Goal: Transaction & Acquisition: Book appointment/travel/reservation

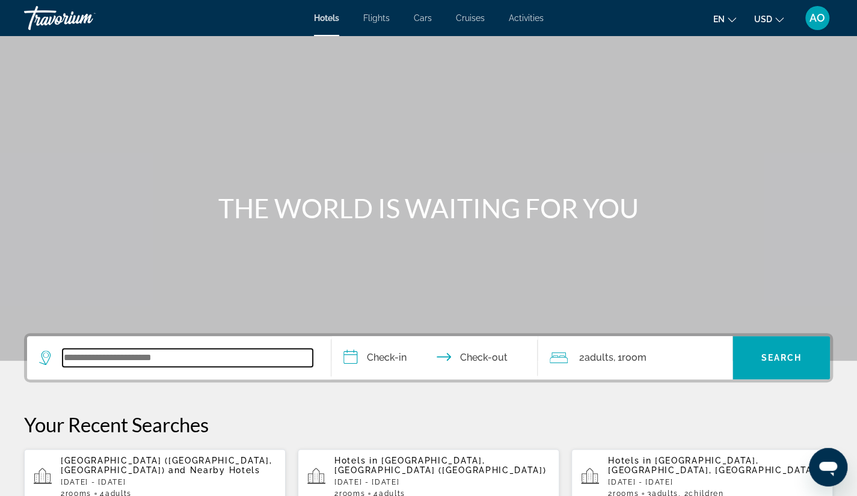
click at [108, 358] on input "Search widget" at bounding box center [188, 358] width 250 height 18
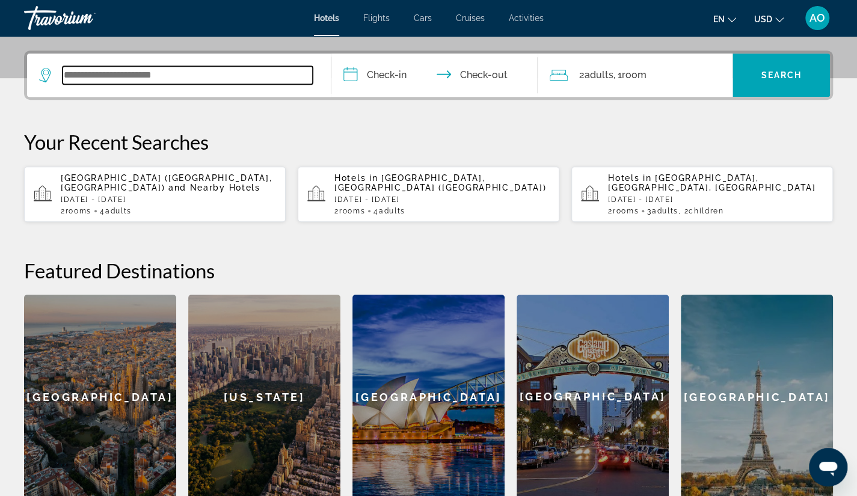
scroll to position [293, 0]
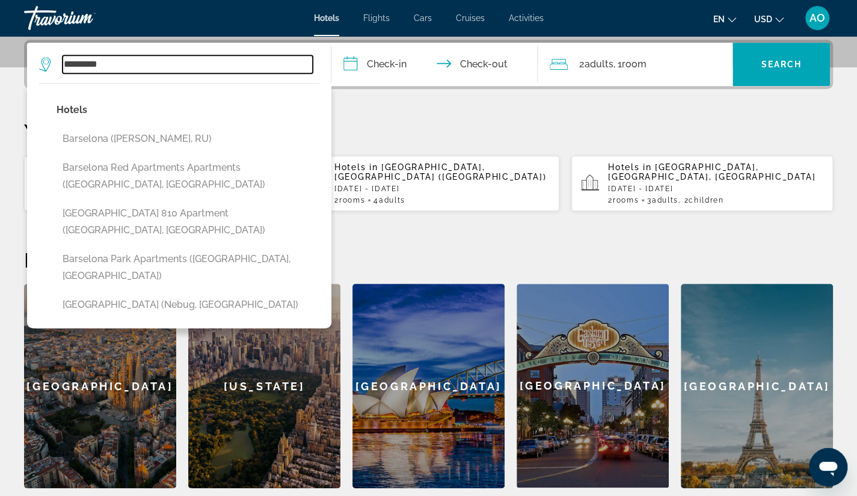
click at [148, 63] on input "*********" at bounding box center [188, 64] width 250 height 18
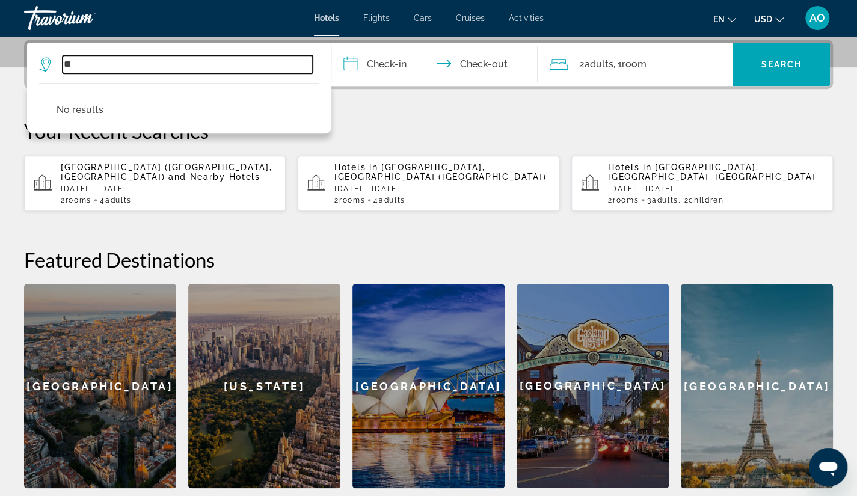
type input "*"
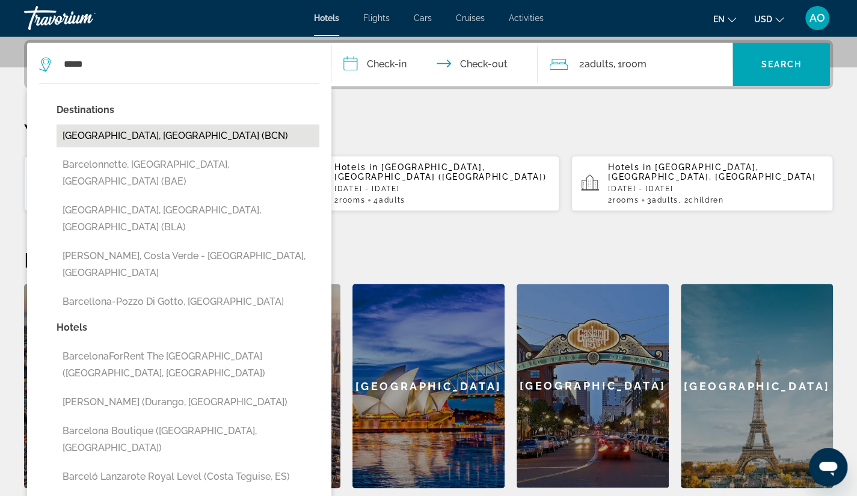
click at [109, 139] on button "[GEOGRAPHIC_DATA], [GEOGRAPHIC_DATA] (BCN)" at bounding box center [188, 135] width 263 height 23
type input "**********"
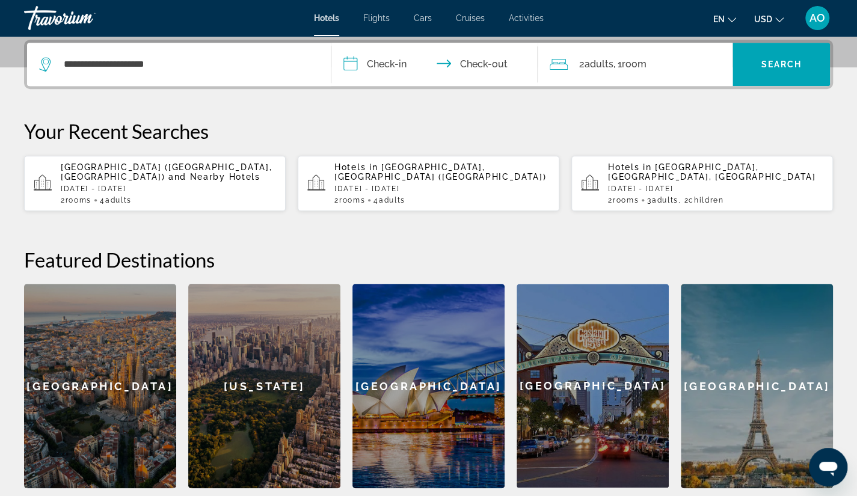
click at [355, 64] on input "**********" at bounding box center [437, 66] width 212 height 47
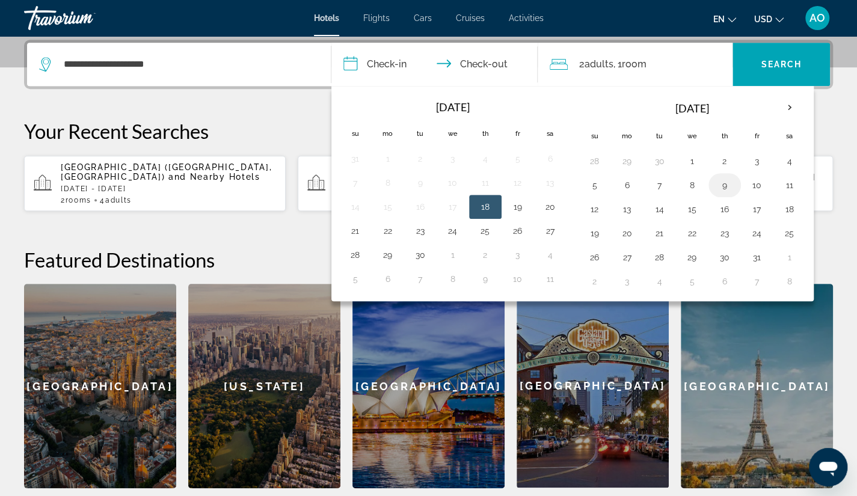
click at [716, 181] on button "9" at bounding box center [724, 185] width 19 height 17
click at [784, 180] on button "11" at bounding box center [789, 185] width 19 height 17
type input "**********"
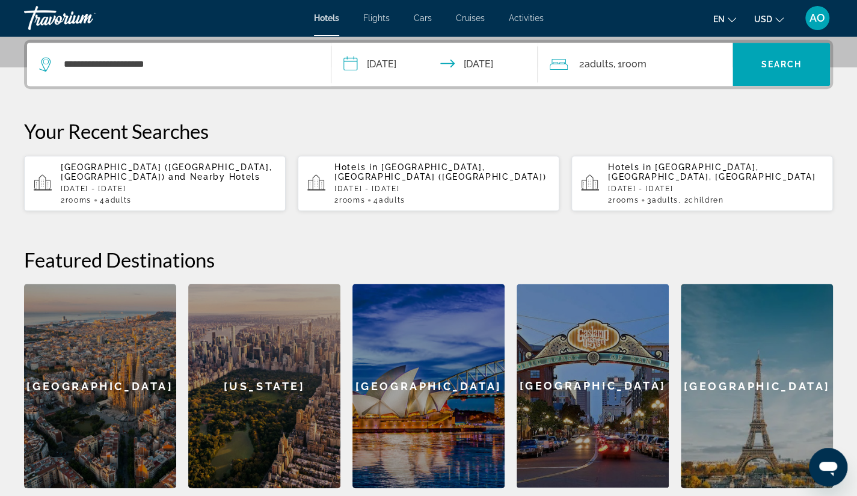
click at [632, 62] on span "Room" at bounding box center [633, 63] width 25 height 11
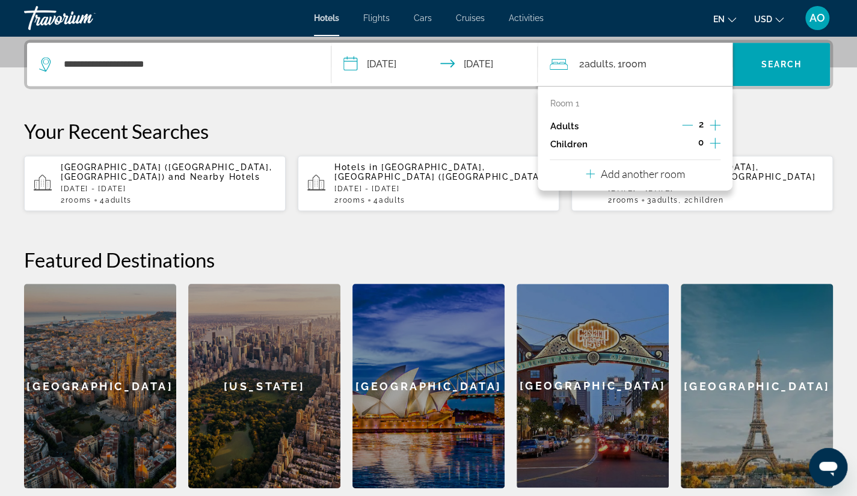
click at [591, 169] on icon "Travelers: 2 adults, 0 children" at bounding box center [589, 173] width 9 height 14
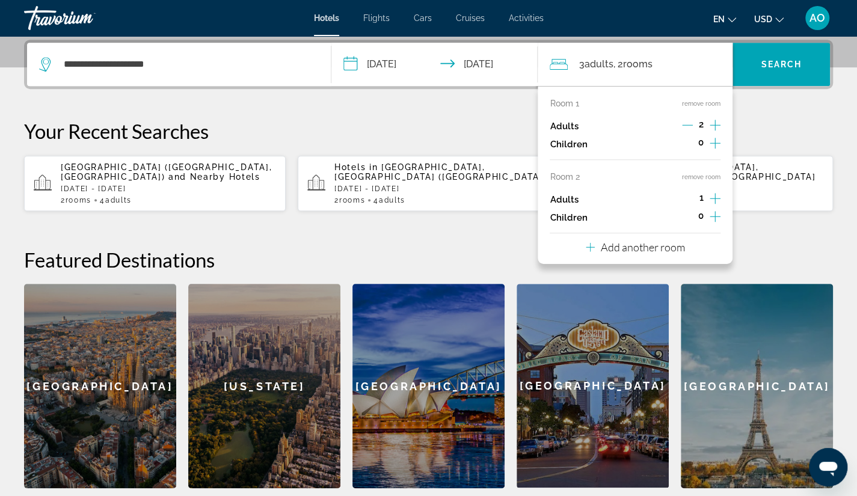
click at [715, 201] on icon "Increment adults" at bounding box center [714, 198] width 11 height 14
click at [620, 248] on p "Add another room" at bounding box center [642, 246] width 84 height 13
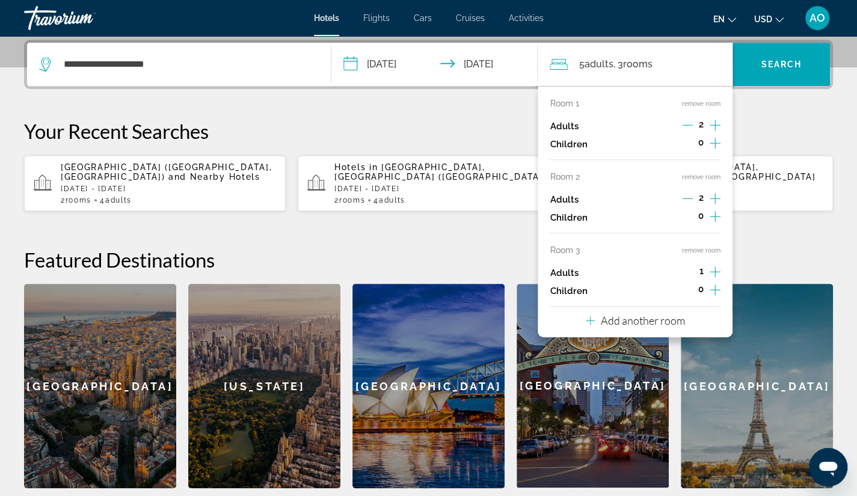
click at [713, 267] on icon "Increment adults" at bounding box center [714, 271] width 11 height 14
click at [765, 121] on p "Your Recent Searches" at bounding box center [428, 131] width 808 height 24
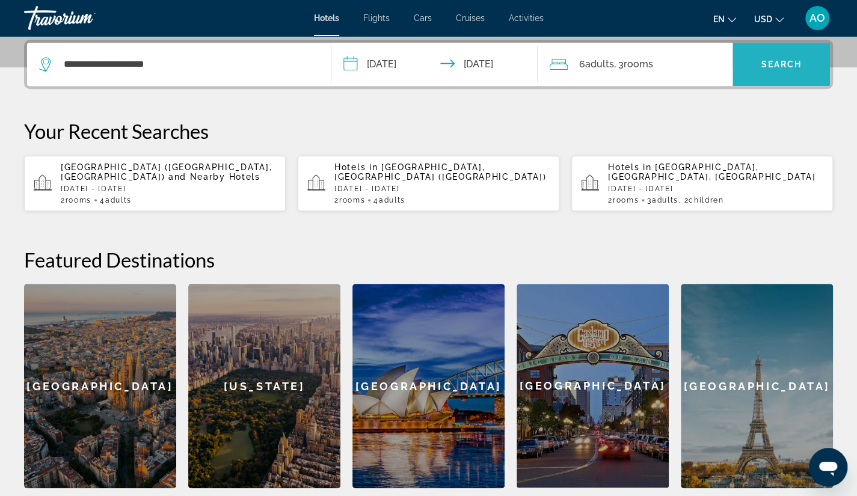
click at [781, 64] on span "Search" at bounding box center [780, 65] width 41 height 10
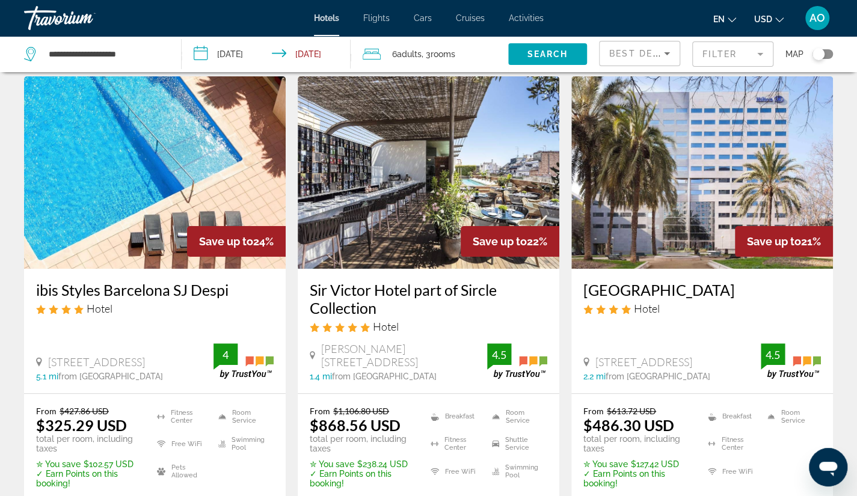
scroll to position [37, 0]
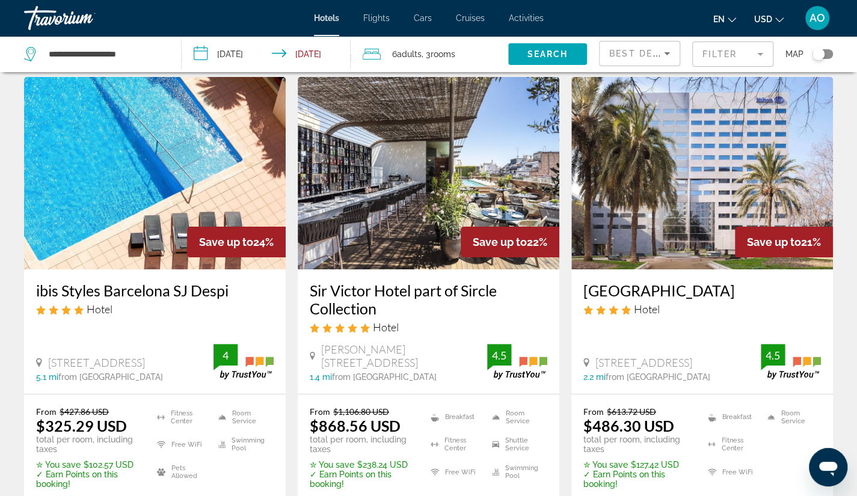
click at [736, 50] on mat-form-field "Filter" at bounding box center [732, 53] width 81 height 25
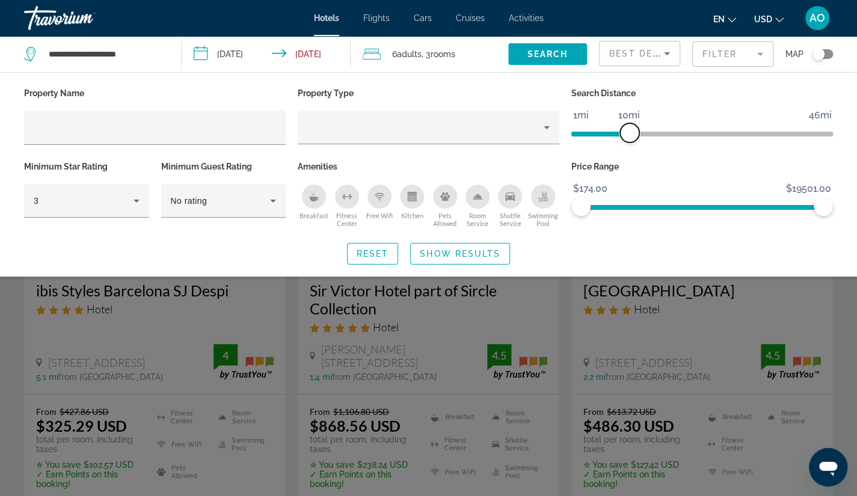
drag, startPoint x: 733, startPoint y: 126, endPoint x: 629, endPoint y: 135, distance: 105.0
click at [629, 135] on span "ngx-slider" at bounding box center [629, 132] width 19 height 19
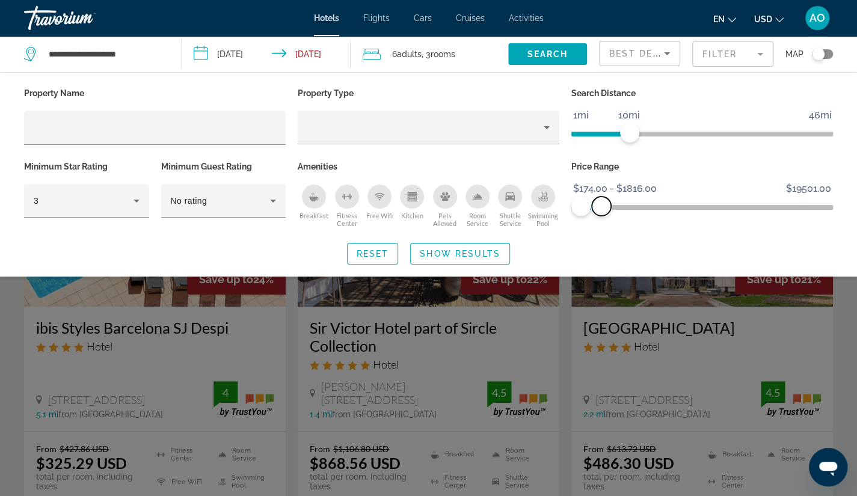
drag, startPoint x: 821, startPoint y: 205, endPoint x: 601, endPoint y: 224, distance: 220.8
click at [601, 224] on div "Price Range $174.00 $19501.00 $174.00 $1816.00 $174.00 - $1816.00" at bounding box center [701, 194] width 273 height 73
click at [313, 194] on icon "Breakfast" at bounding box center [312, 194] width 2 height 4
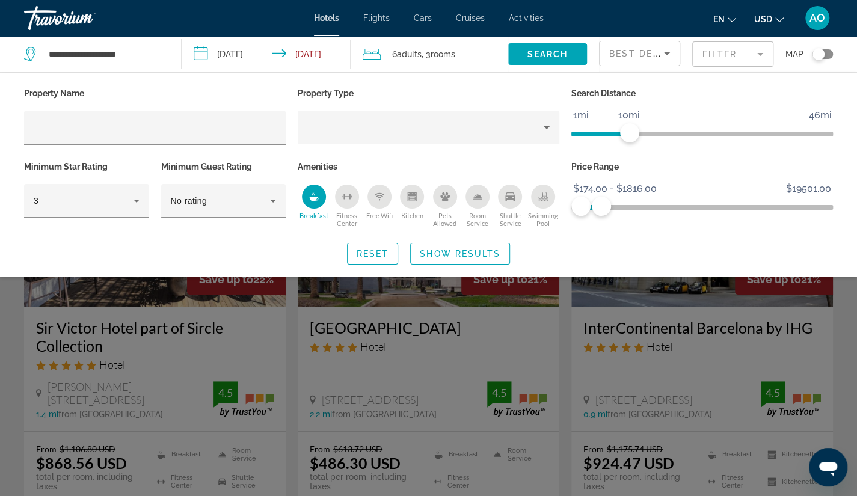
click at [724, 60] on mat-form-field "Filter" at bounding box center [732, 53] width 81 height 25
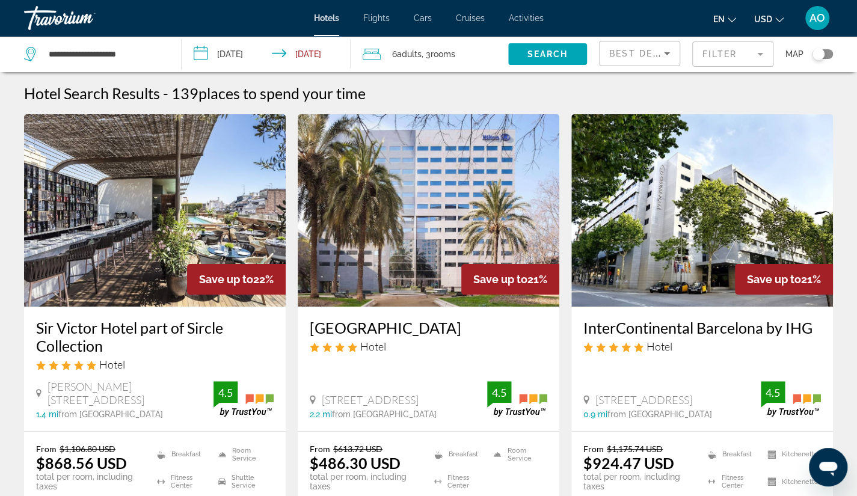
click at [724, 60] on mat-form-field "Filter" at bounding box center [732, 53] width 81 height 25
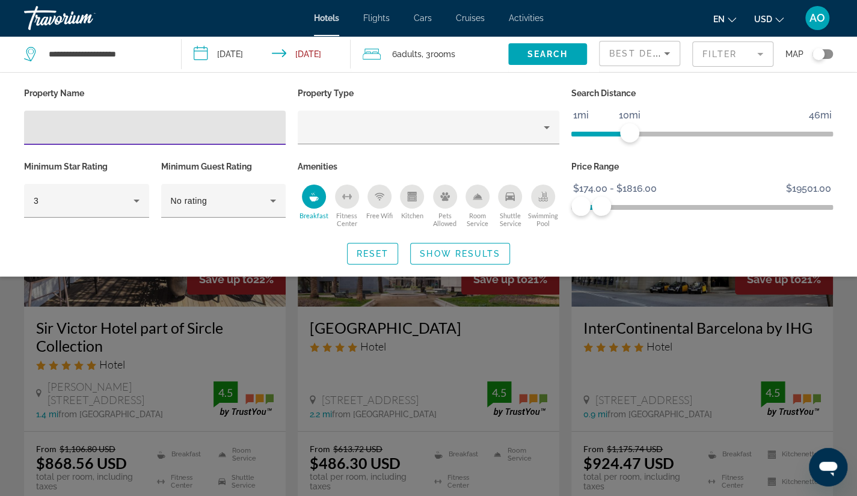
click at [668, 52] on icon "Sort by" at bounding box center [667, 53] width 6 height 3
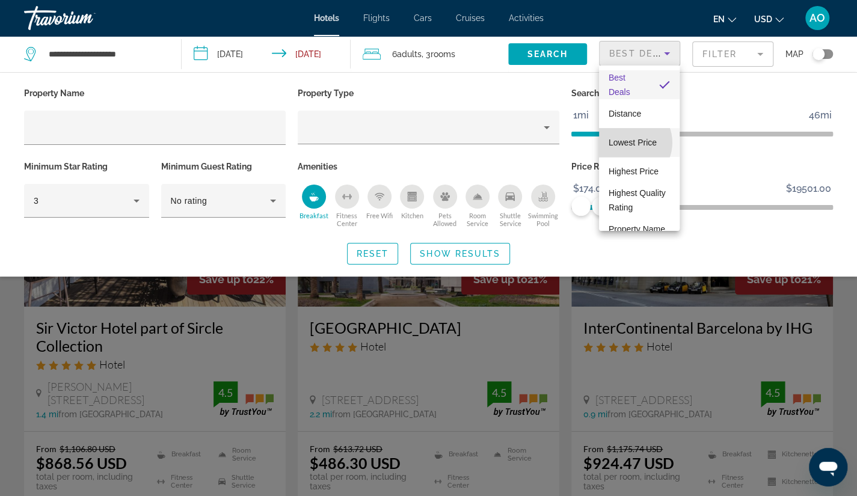
click at [628, 142] on span "Lowest Price" at bounding box center [632, 143] width 48 height 10
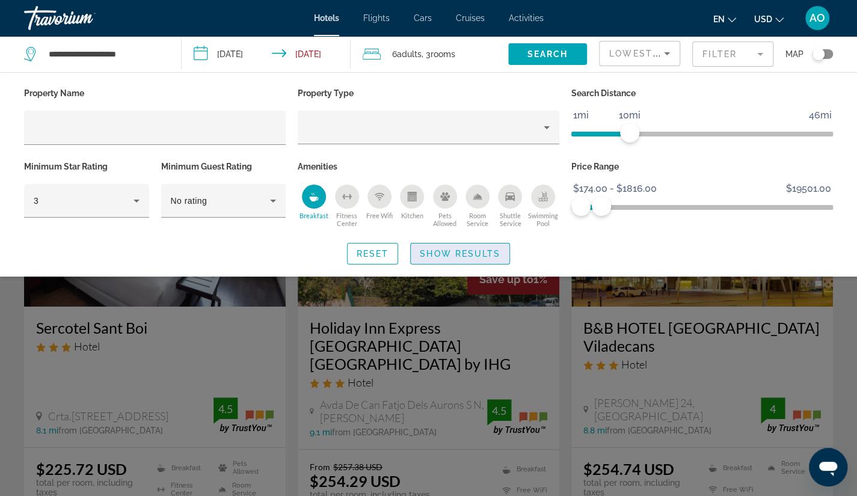
click at [466, 255] on span "Show Results" at bounding box center [460, 254] width 81 height 10
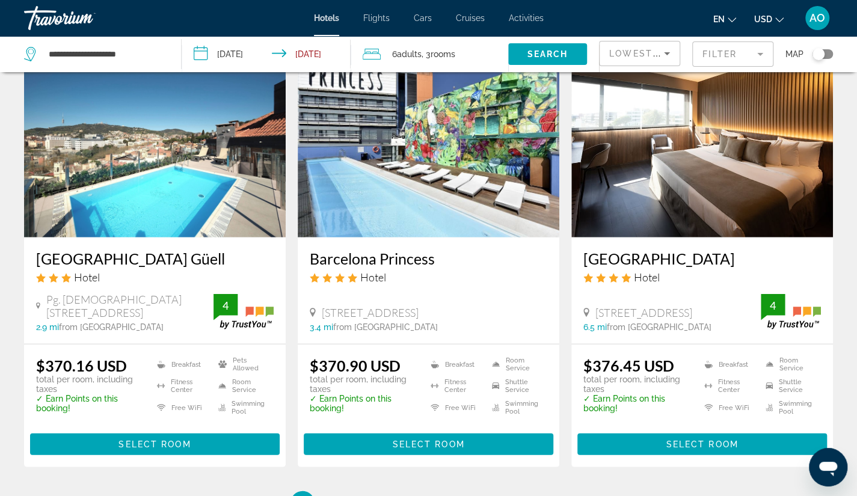
scroll to position [1477, 0]
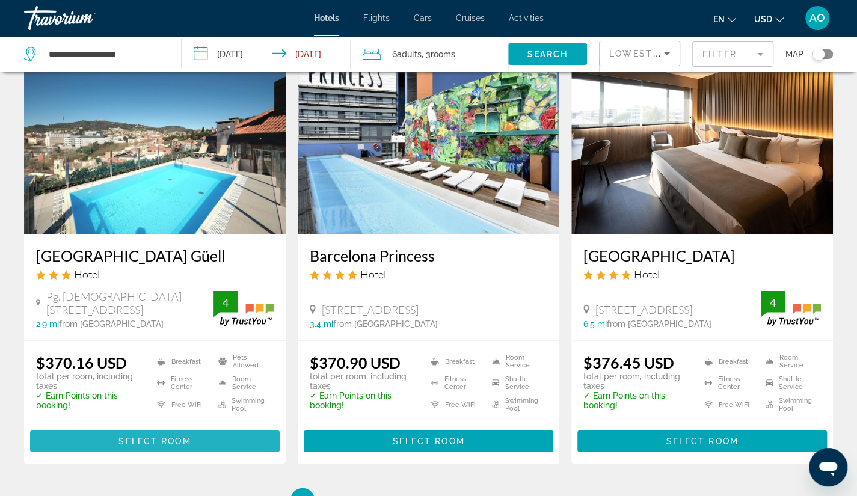
click at [148, 436] on span "Select Room" at bounding box center [154, 441] width 72 height 10
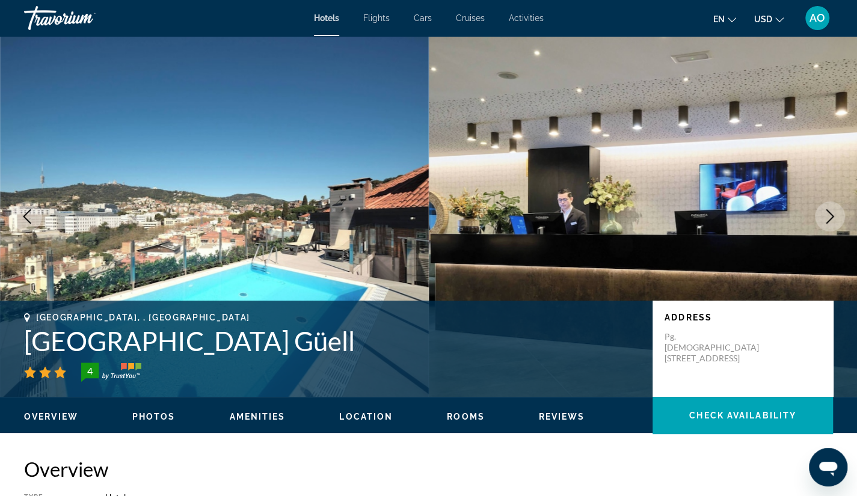
click at [829, 213] on icon "Next image" at bounding box center [830, 216] width 8 height 14
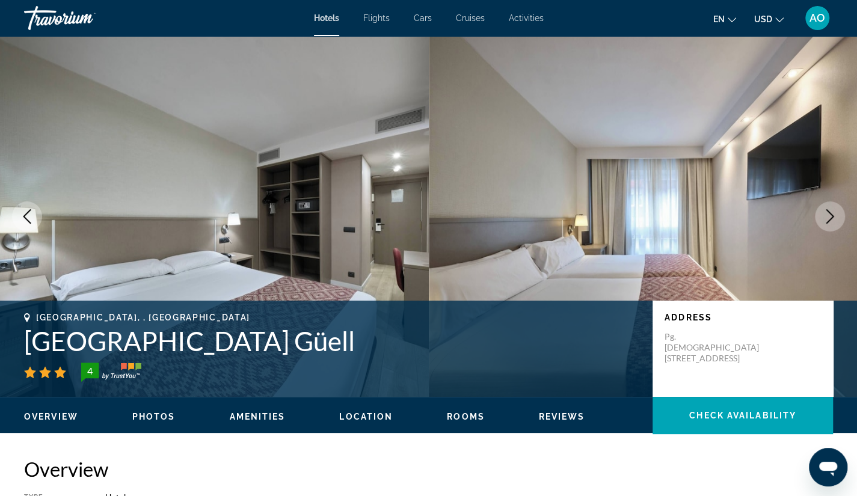
click at [829, 214] on icon "Next image" at bounding box center [830, 216] width 8 height 14
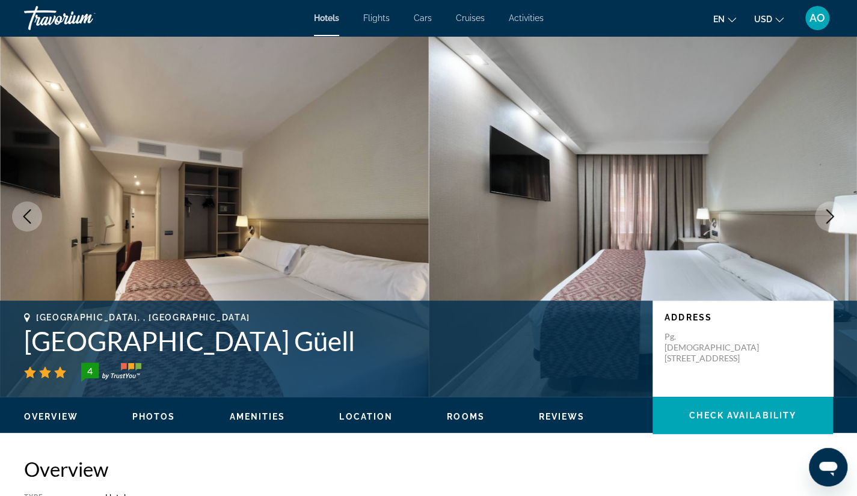
click at [829, 214] on icon "Next image" at bounding box center [830, 216] width 8 height 14
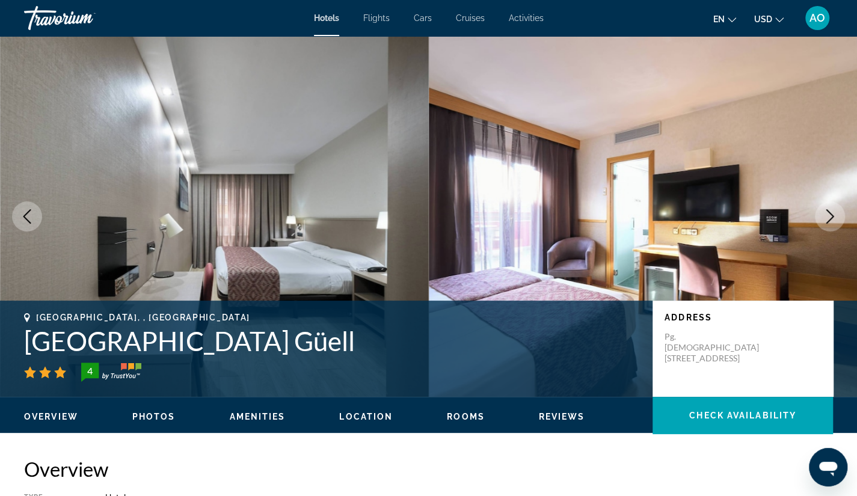
click at [829, 214] on icon "Next image" at bounding box center [830, 216] width 8 height 14
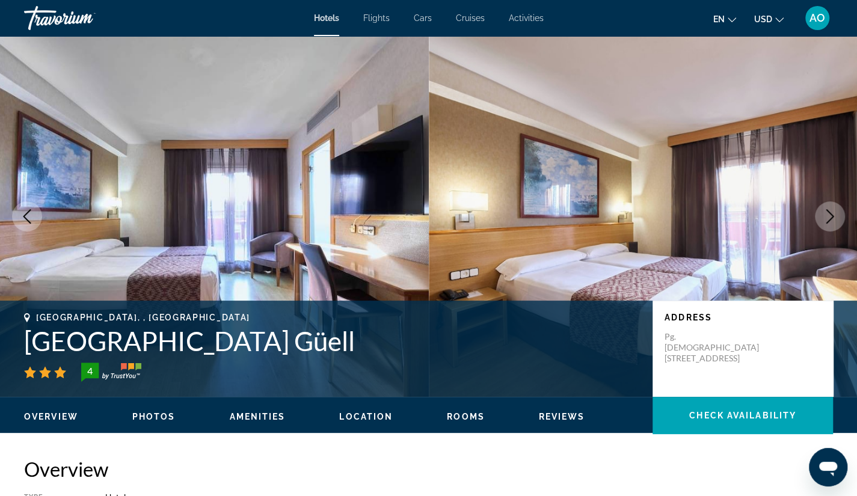
click at [829, 214] on icon "Next image" at bounding box center [830, 216] width 8 height 14
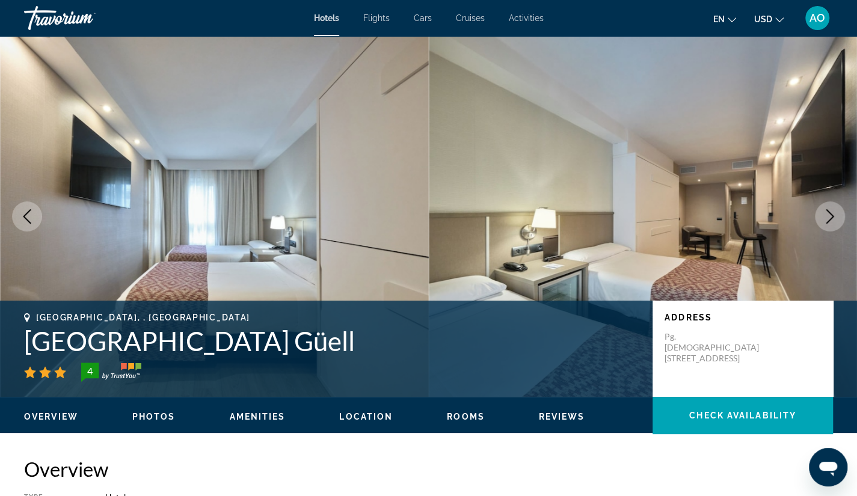
click at [829, 214] on icon "Next image" at bounding box center [830, 216] width 8 height 14
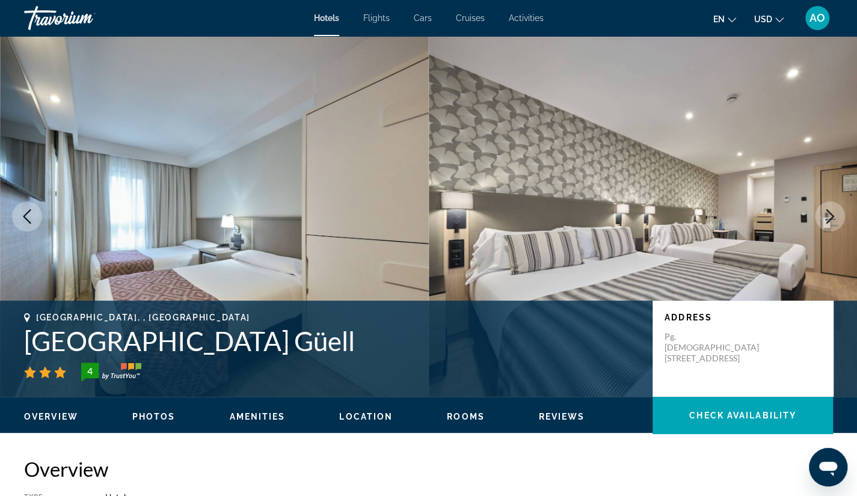
click at [832, 216] on icon "Next image" at bounding box center [830, 216] width 8 height 14
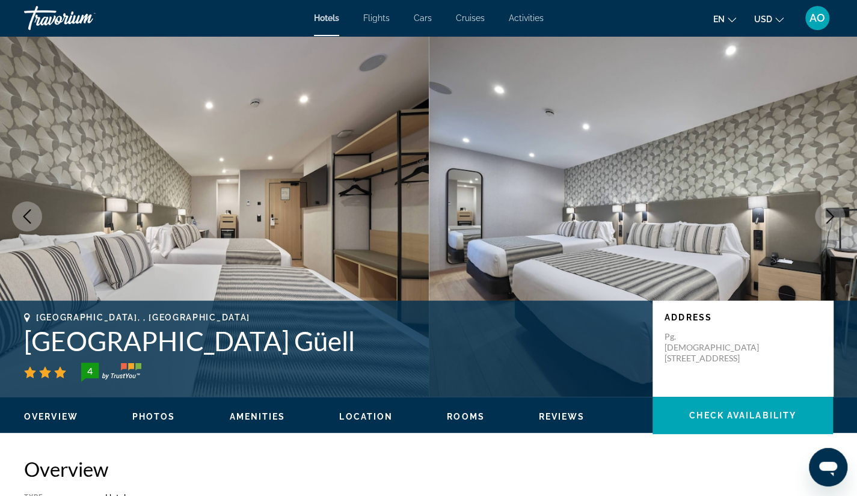
click at [832, 216] on icon "Next image" at bounding box center [830, 216] width 8 height 14
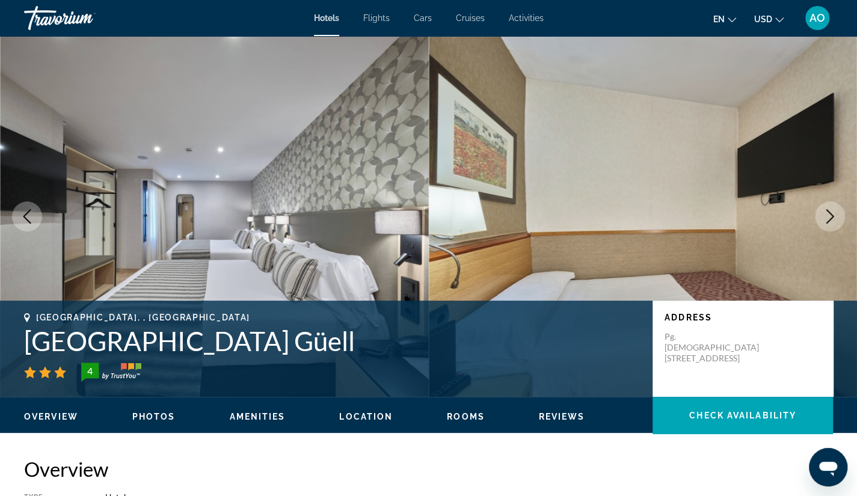
click at [832, 216] on icon "Next image" at bounding box center [830, 216] width 8 height 14
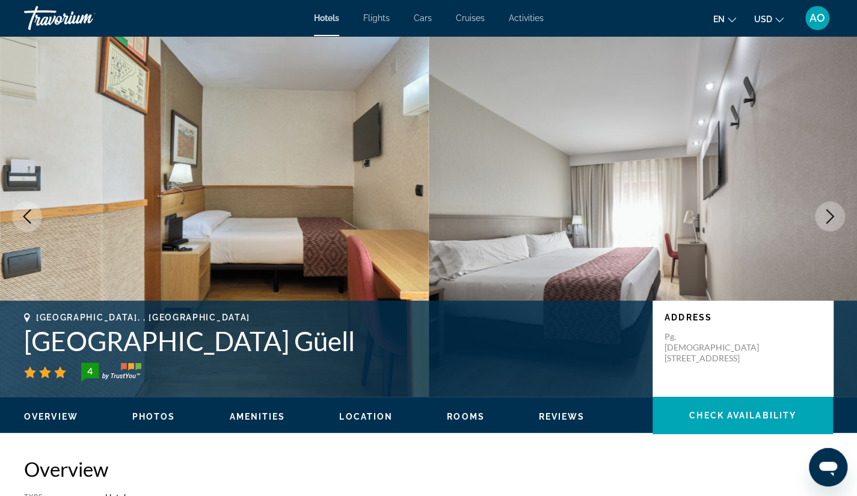
click at [832, 216] on icon "Next image" at bounding box center [830, 216] width 8 height 14
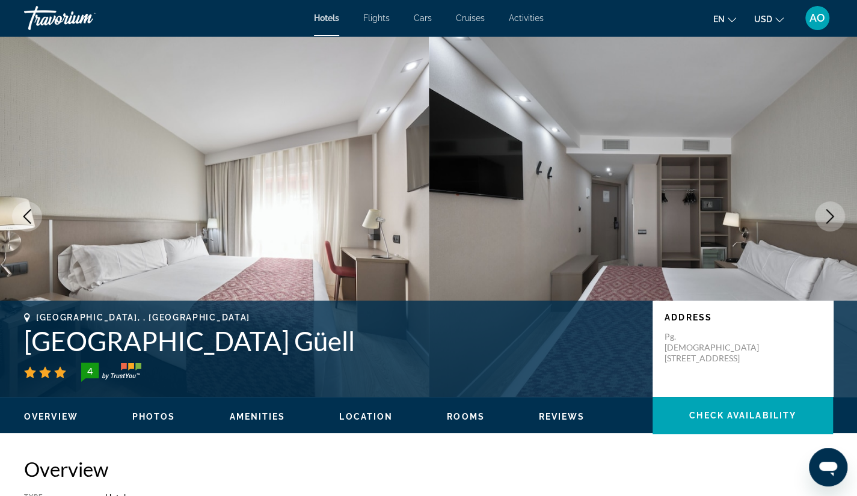
click at [832, 216] on icon "Next image" at bounding box center [830, 216] width 8 height 14
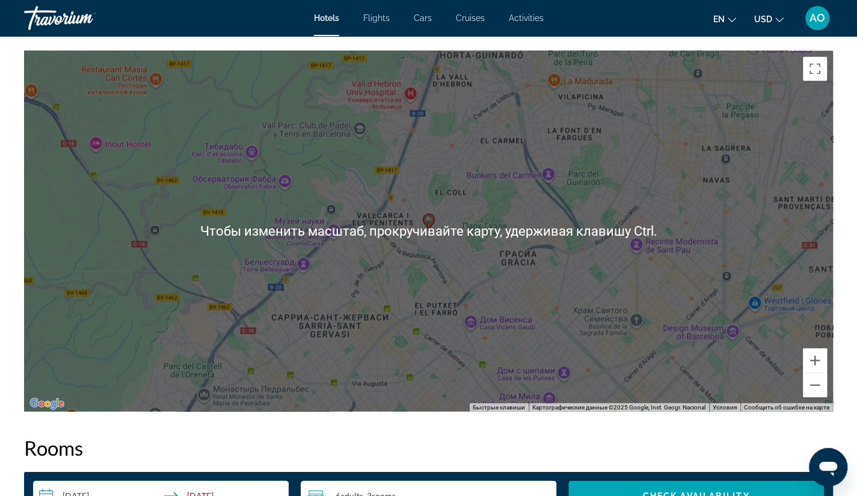
scroll to position [1168, 0]
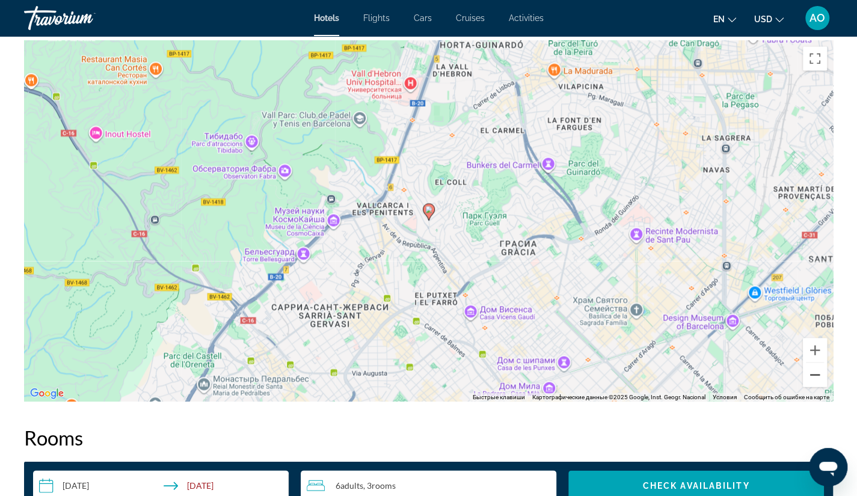
click at [810, 375] on button "Уменьшить" at bounding box center [814, 374] width 24 height 24
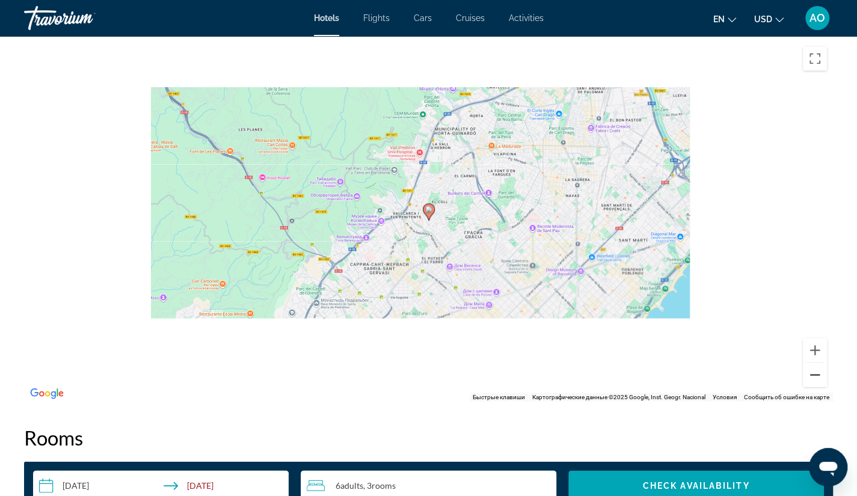
click at [810, 375] on button "Уменьшить" at bounding box center [814, 374] width 24 height 24
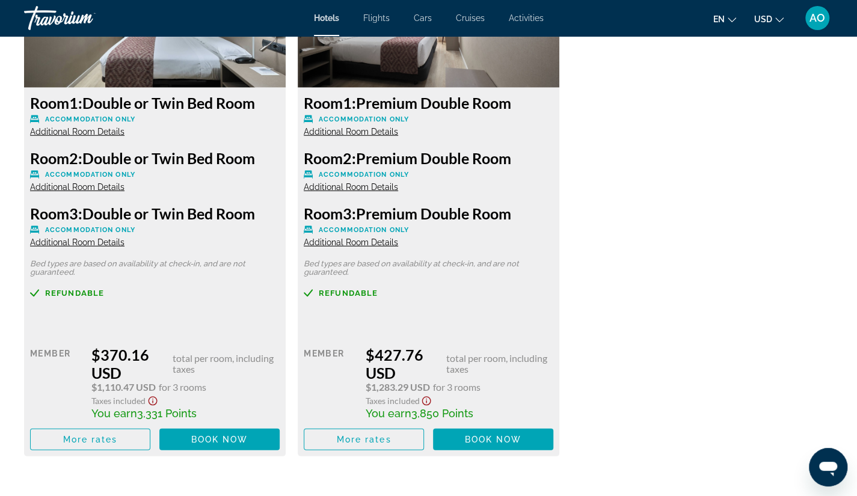
scroll to position [1763, 0]
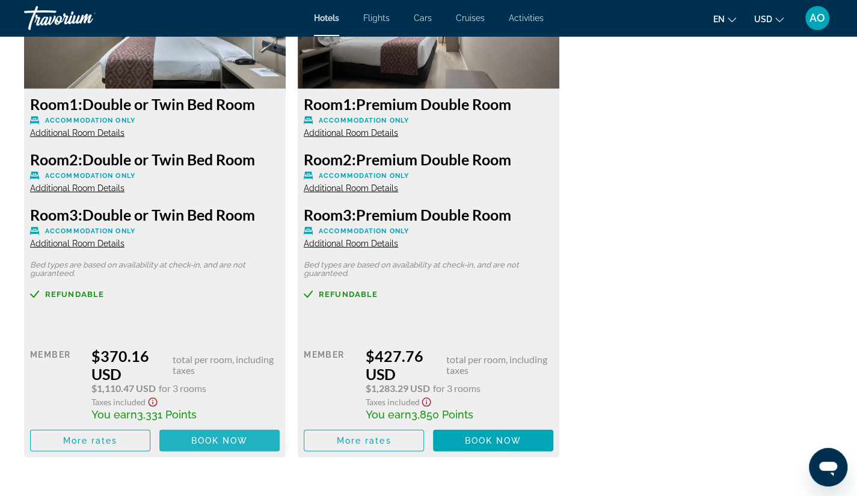
click at [201, 439] on span "Book now" at bounding box center [219, 441] width 57 height 10
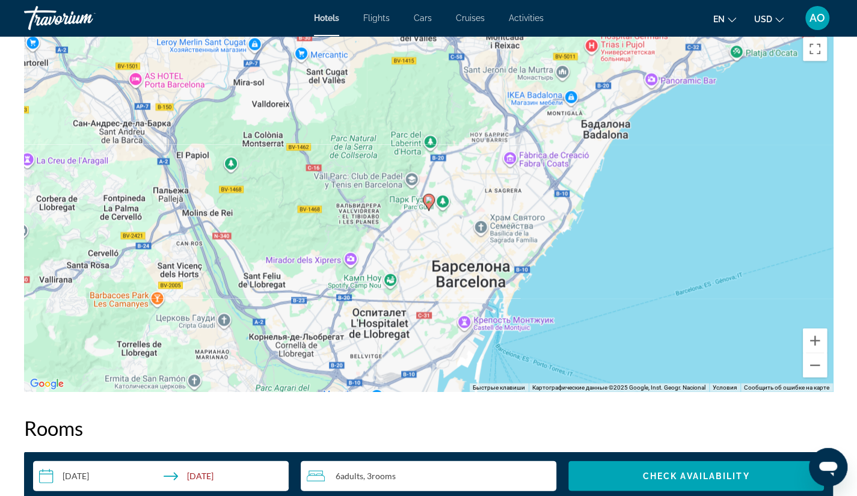
scroll to position [1178, 0]
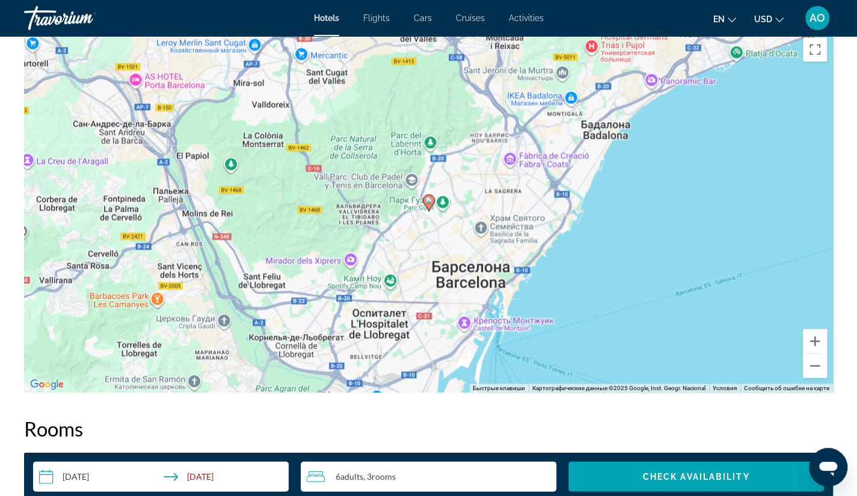
click at [319, 204] on div "Чтобы активировать перетаскивание с помощью клавиатуры, нажмите Alt + Ввод. Пос…" at bounding box center [428, 211] width 808 height 361
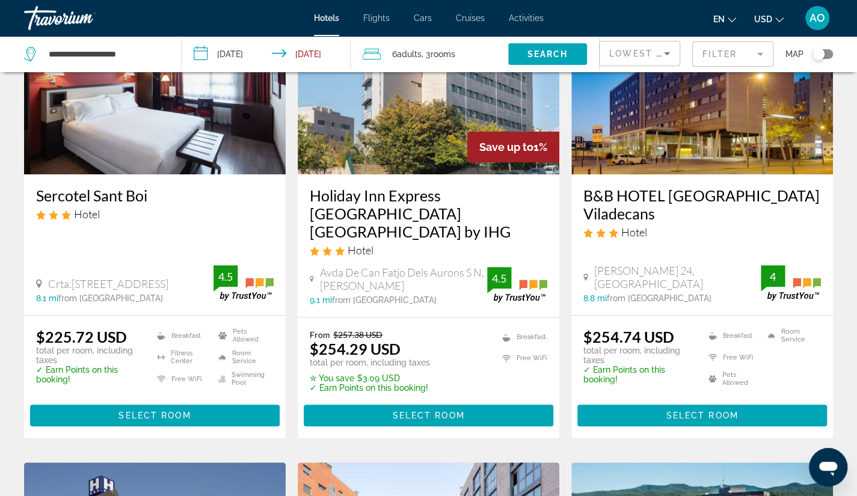
scroll to position [133, 0]
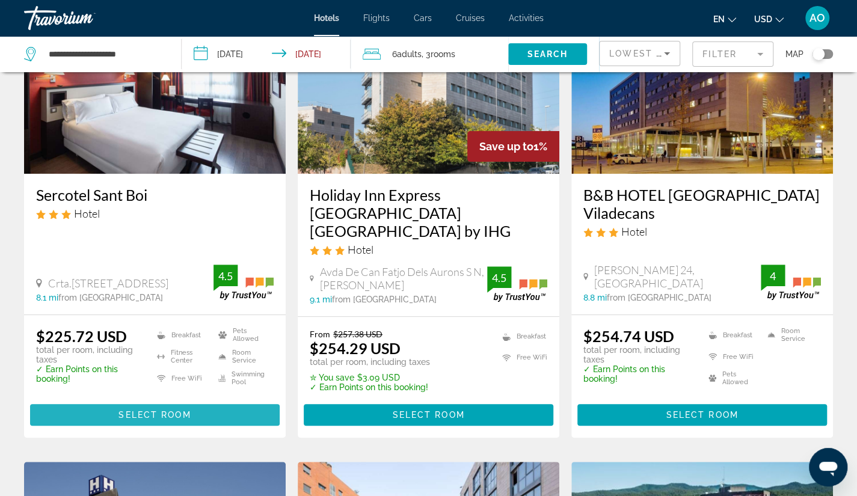
click at [160, 410] on span "Select Room" at bounding box center [154, 415] width 72 height 10
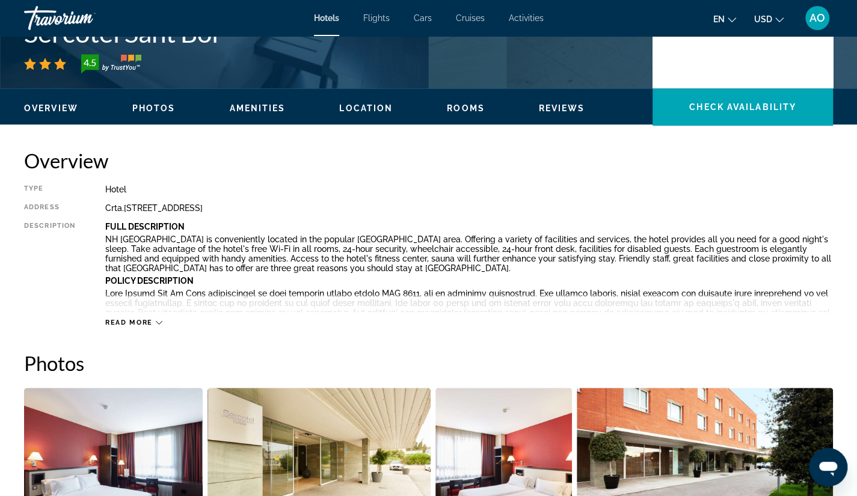
scroll to position [309, 0]
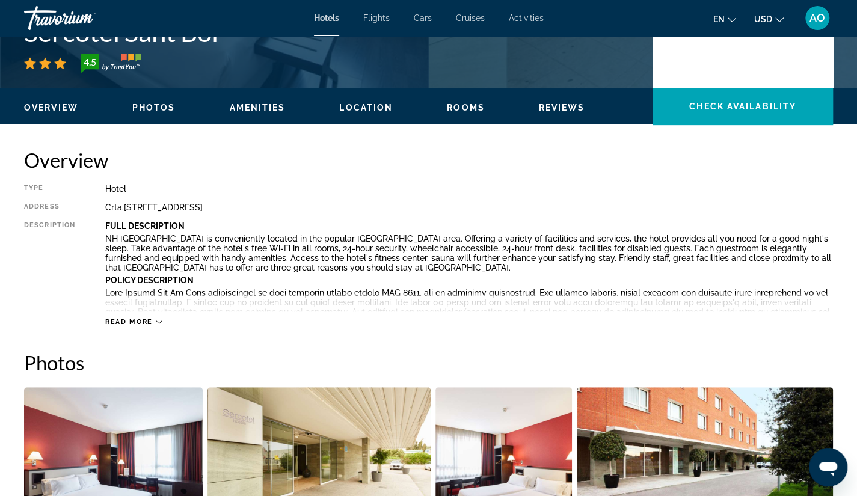
click at [729, 20] on icon "Change language" at bounding box center [731, 20] width 8 height 8
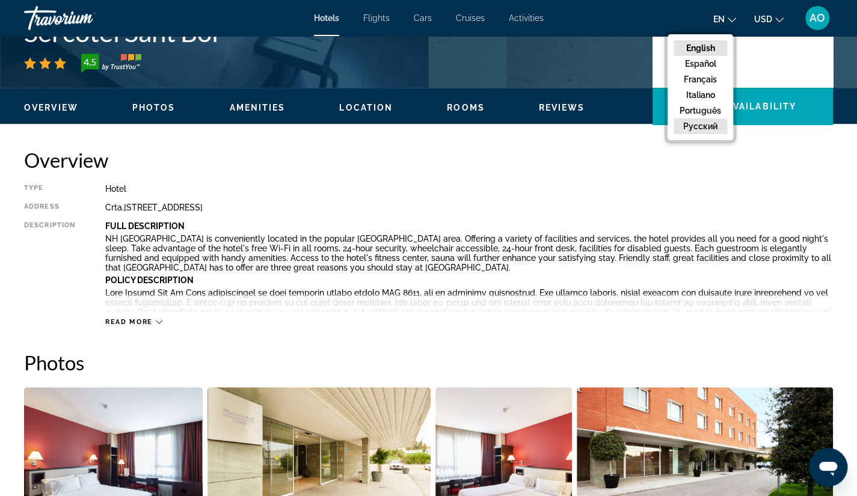
click at [700, 128] on button "русский" at bounding box center [699, 126] width 53 height 16
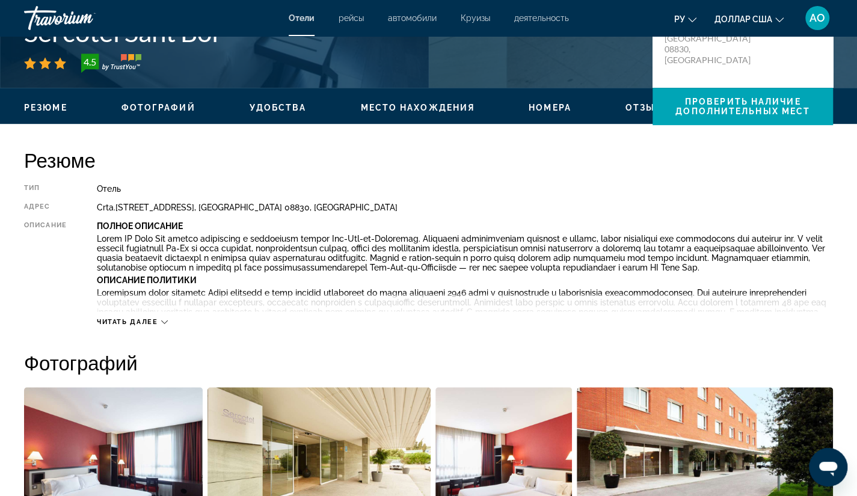
click at [567, 179] on div "Резюме Тип Отель адрес [STREET_ADDRESS][GEOGRAPHIC_DATA] 08830, [GEOGRAPHIC_DAT…" at bounding box center [428, 237] width 808 height 179
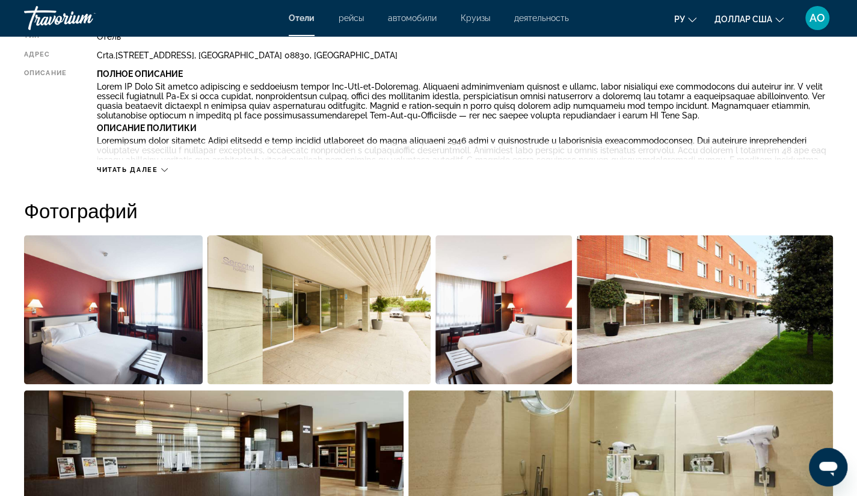
scroll to position [466, 0]
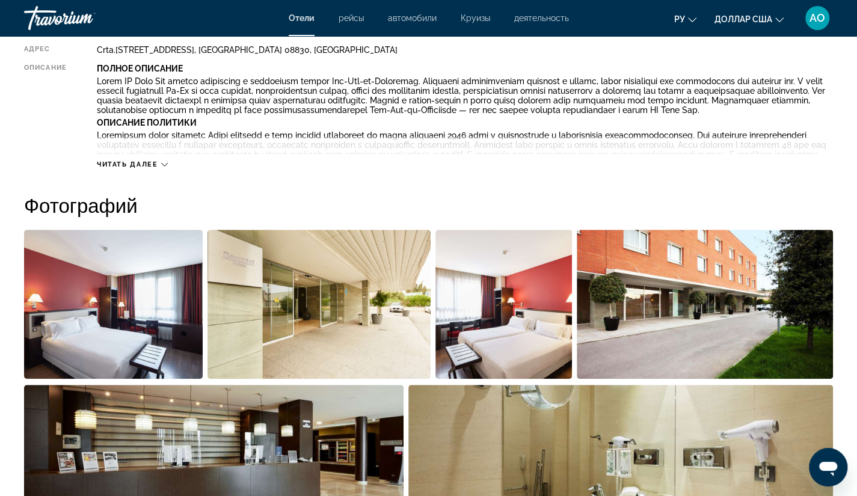
click at [157, 160] on font "Читать далее" at bounding box center [127, 164] width 61 height 8
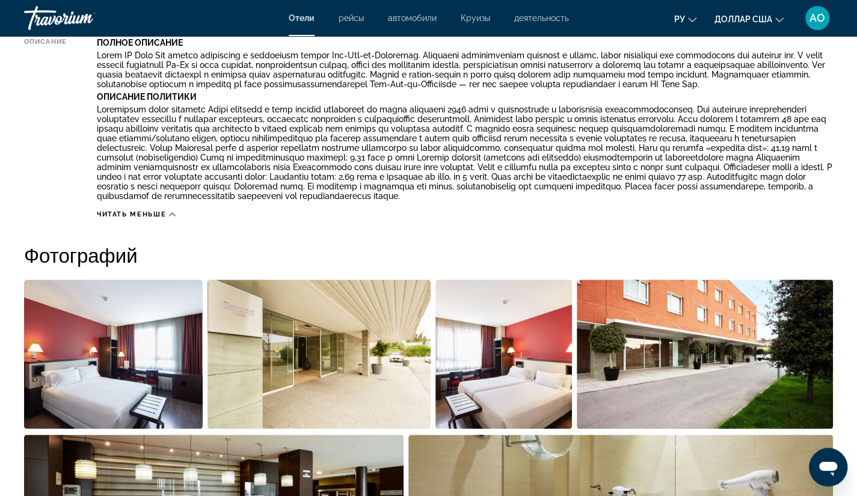
scroll to position [493, 0]
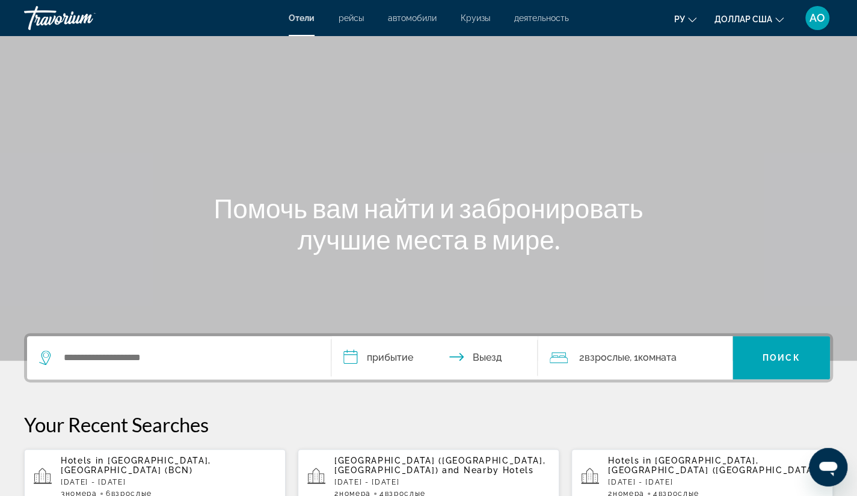
click at [137, 467] on span "[GEOGRAPHIC_DATA], [GEOGRAPHIC_DATA] (BCN)" at bounding box center [136, 465] width 150 height 19
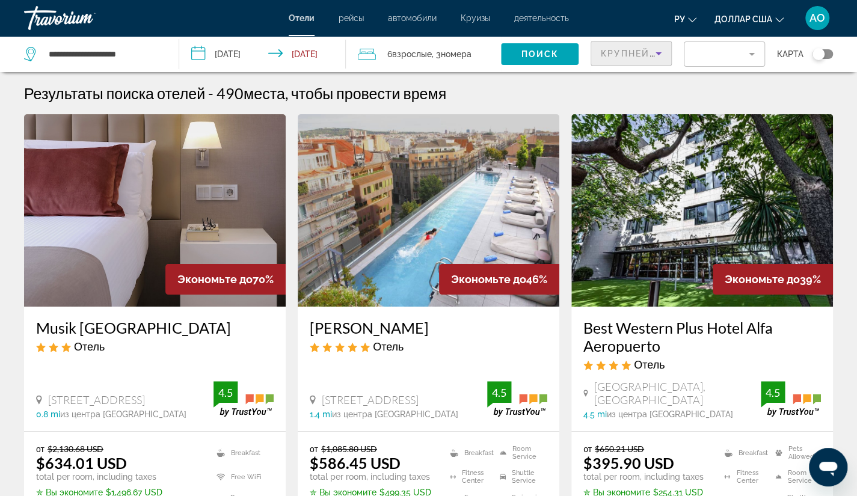
click at [656, 53] on icon "Sort by" at bounding box center [658, 53] width 14 height 14
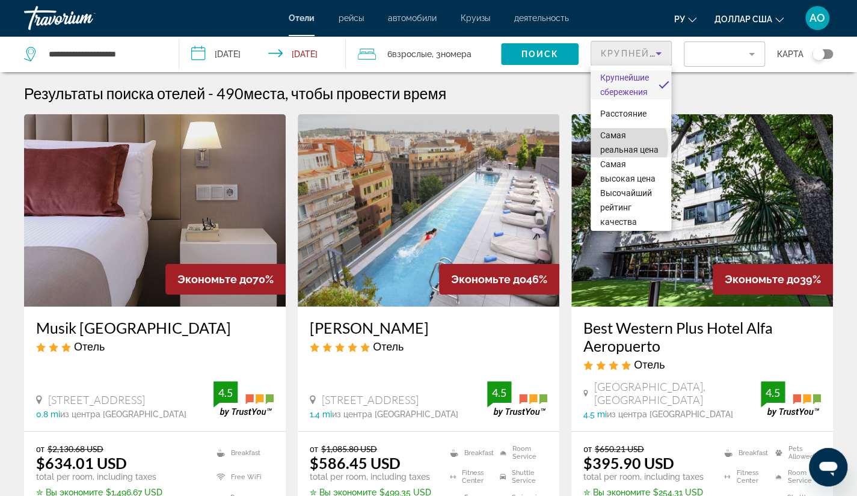
click at [612, 145] on font "Самая реальная цена" at bounding box center [629, 142] width 58 height 24
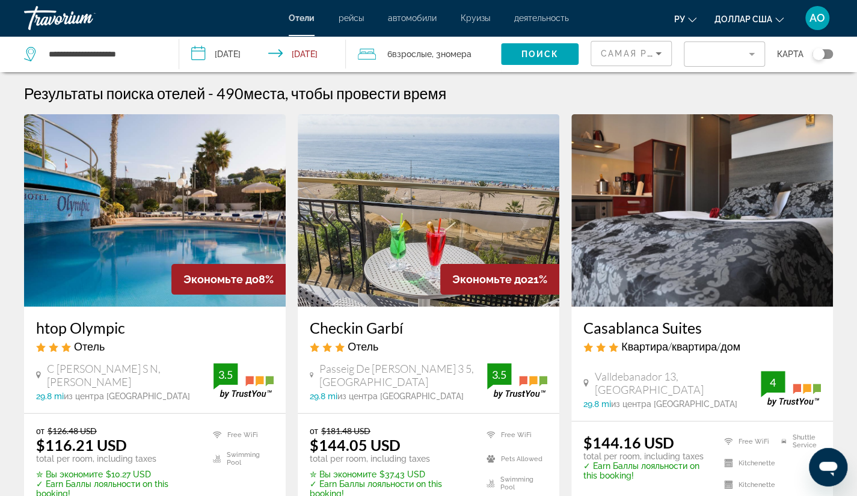
click at [751, 55] on mat-form-field "Filter" at bounding box center [723, 53] width 81 height 25
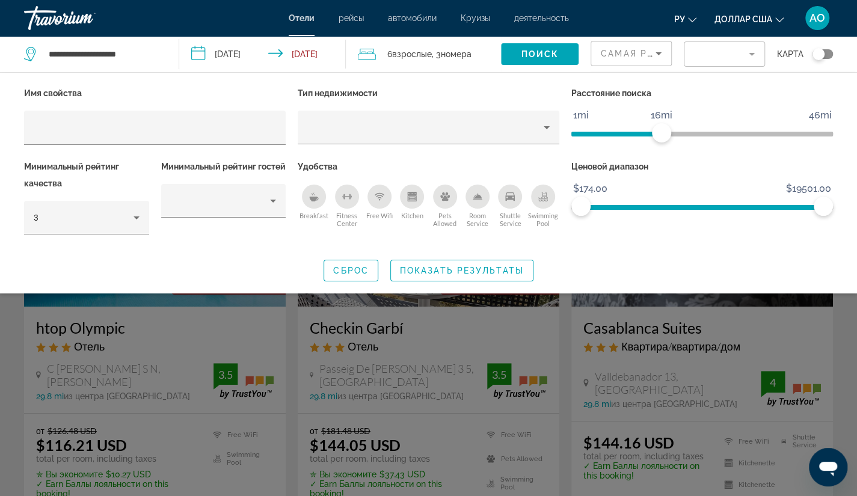
click at [661, 130] on span "ngx-slider" at bounding box center [616, 131] width 90 height 19
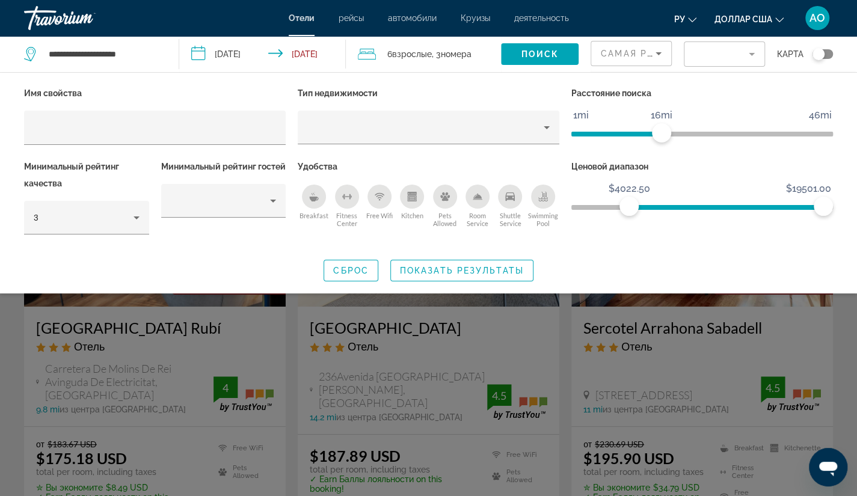
click at [629, 209] on span "ngx-slider" at bounding box center [726, 204] width 194 height 19
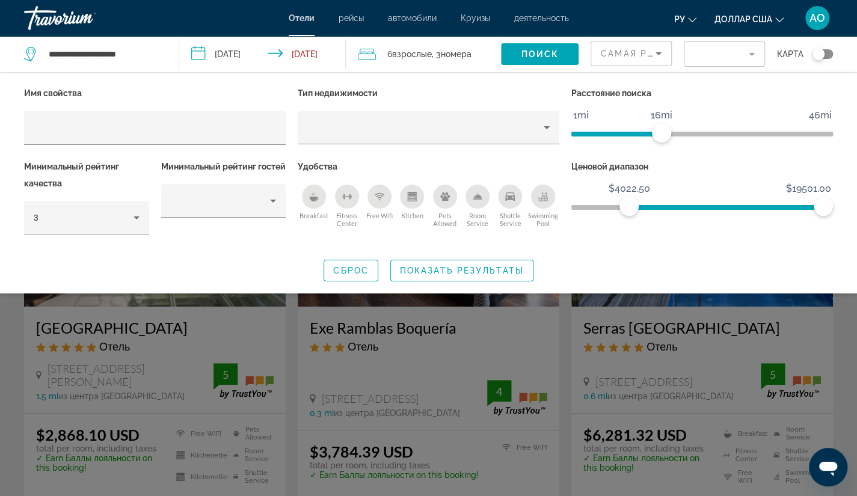
click at [567, 205] on div "Ценовой диапазон $174.00 $19501.00 $4022.50 $19501.00" at bounding box center [701, 203] width 273 height 90
click at [574, 206] on span "ngx-slider" at bounding box center [701, 207] width 261 height 5
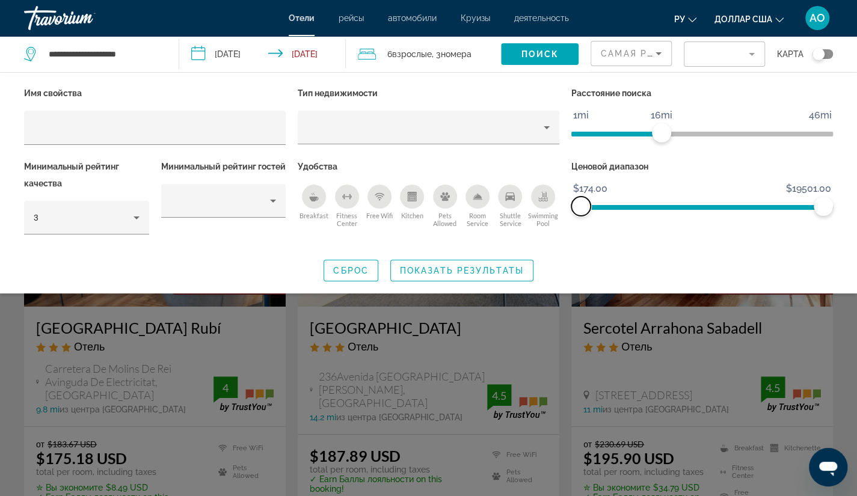
drag, startPoint x: 587, startPoint y: 206, endPoint x: 537, endPoint y: 200, distance: 49.7
click at [537, 200] on div "Имя свойства Тип недвижимости Расстояние поиска 1mi 46mi 16mi Минимальный рейти…" at bounding box center [428, 166] width 820 height 163
click at [760, 206] on span "ngx-slider" at bounding box center [671, 207] width 180 height 5
click at [713, 207] on span "ngx-slider" at bounding box center [647, 207] width 133 height 5
click at [651, 205] on span "ngx-slider" at bounding box center [616, 207] width 70 height 5
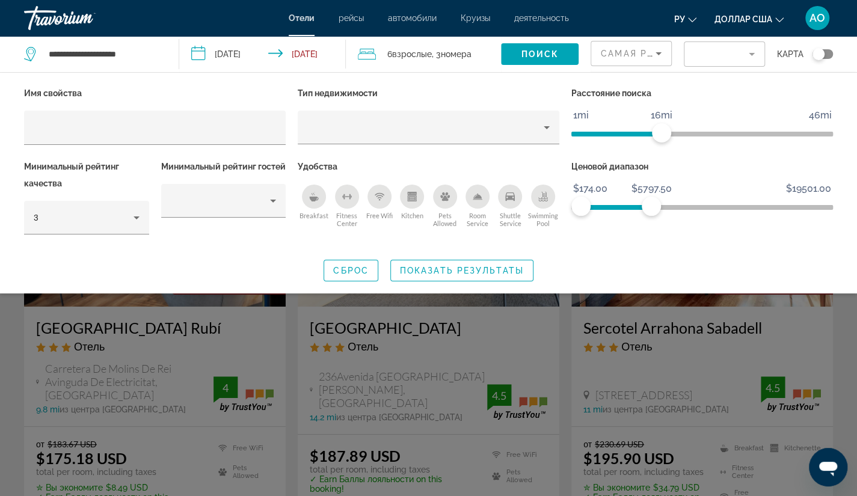
click at [621, 206] on ngx-slider "$174.00 $19501.00 $174.00 $5797.50" at bounding box center [701, 206] width 261 height 2
click at [459, 273] on span "Показать результаты" at bounding box center [462, 271] width 124 height 10
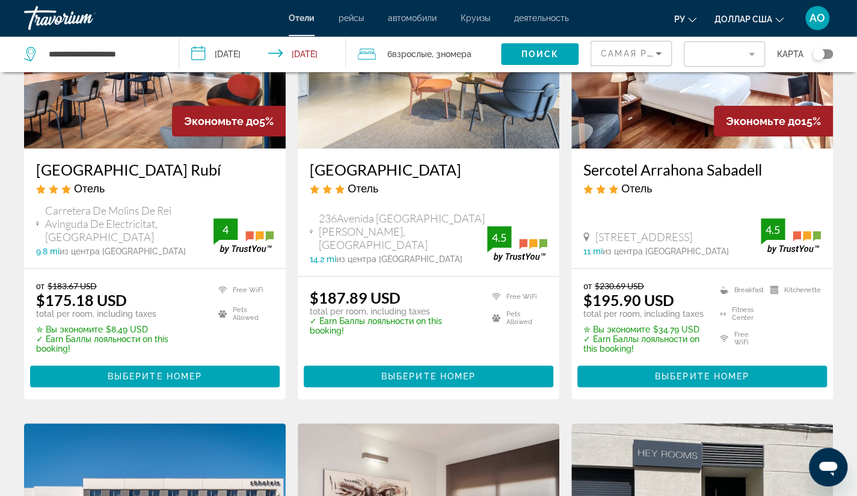
scroll to position [159, 0]
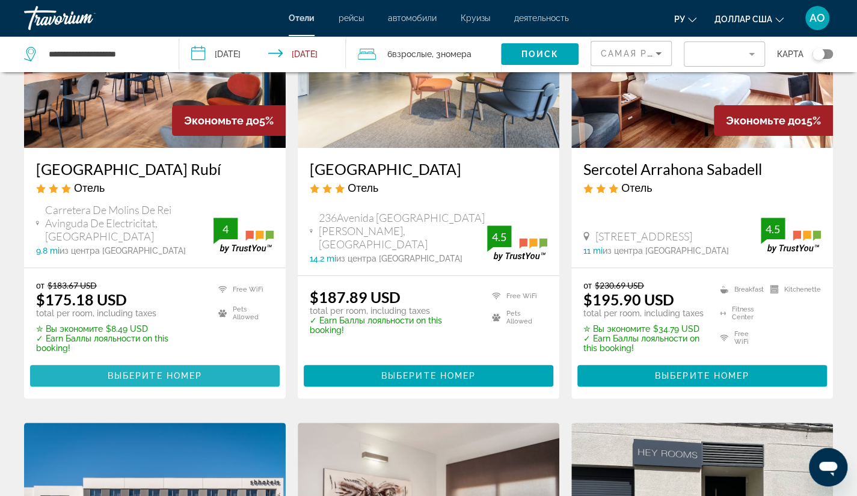
click at [148, 371] on span "Выберите номер" at bounding box center [155, 376] width 94 height 10
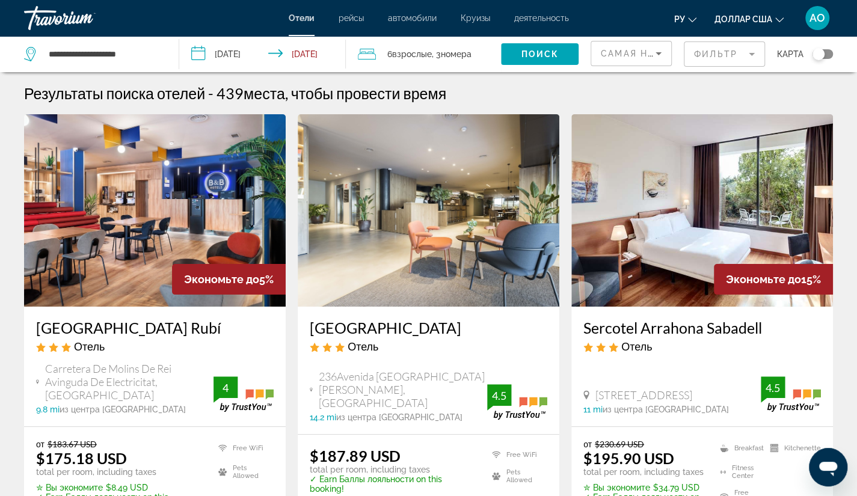
click at [738, 55] on mat-form-field "Фильтр" at bounding box center [723, 53] width 81 height 25
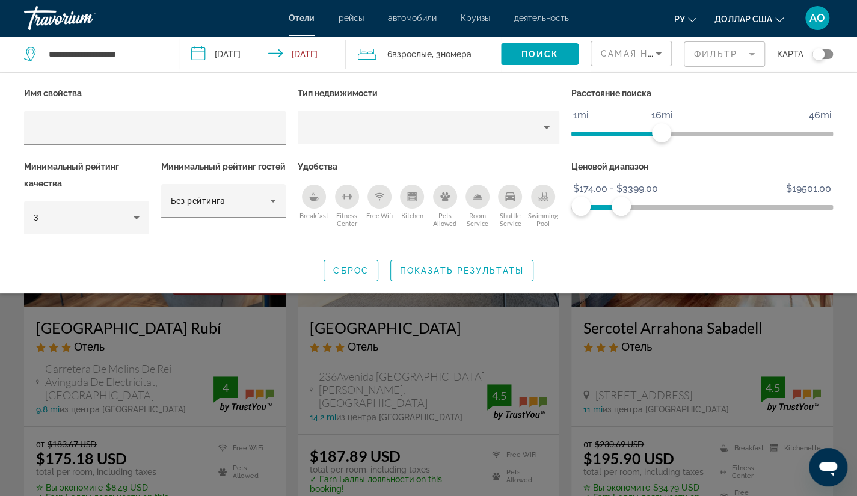
click at [752, 55] on mat-form-field "Фильтр" at bounding box center [723, 53] width 81 height 25
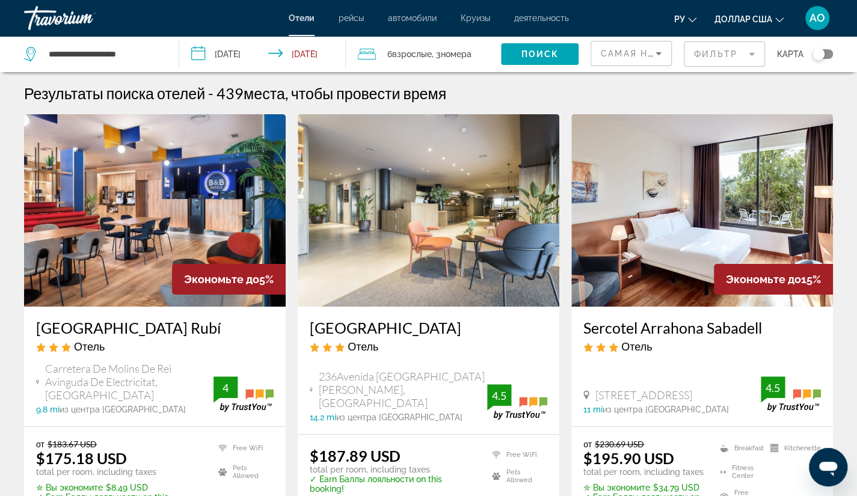
click at [752, 55] on mat-form-field "Фильтр" at bounding box center [723, 53] width 81 height 25
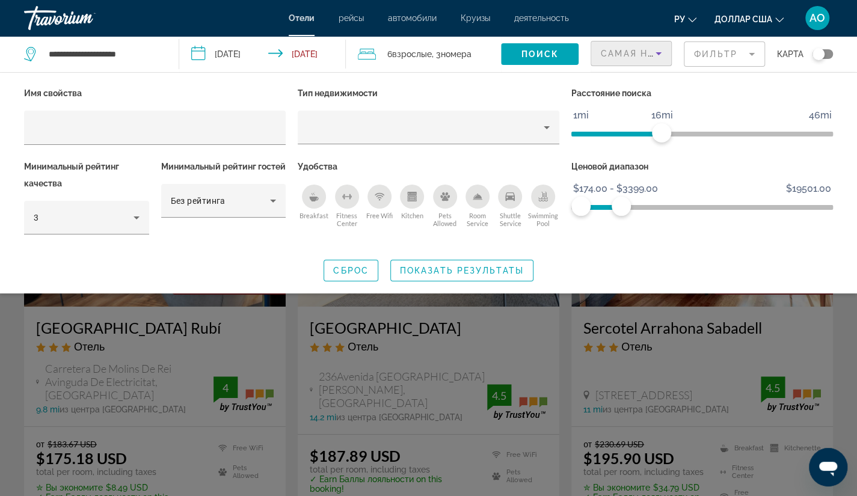
click at [652, 50] on icon "Sort by" at bounding box center [658, 53] width 14 height 14
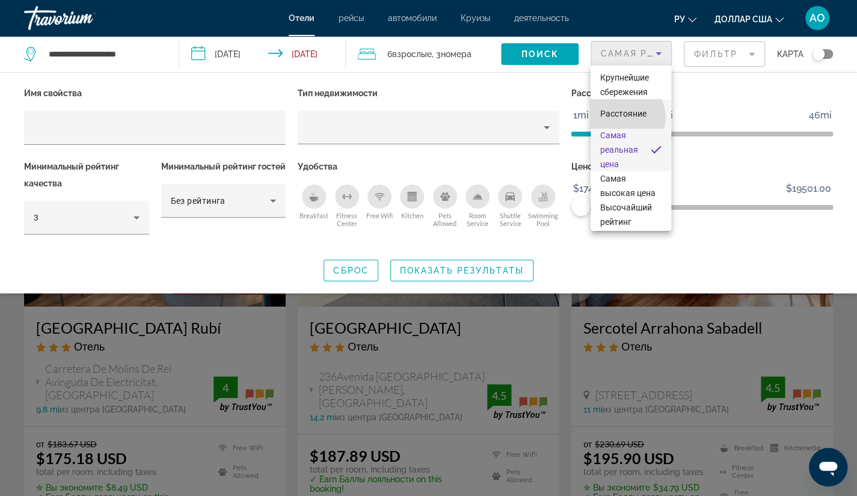
click at [624, 117] on font "Расстояние" at bounding box center [623, 114] width 46 height 10
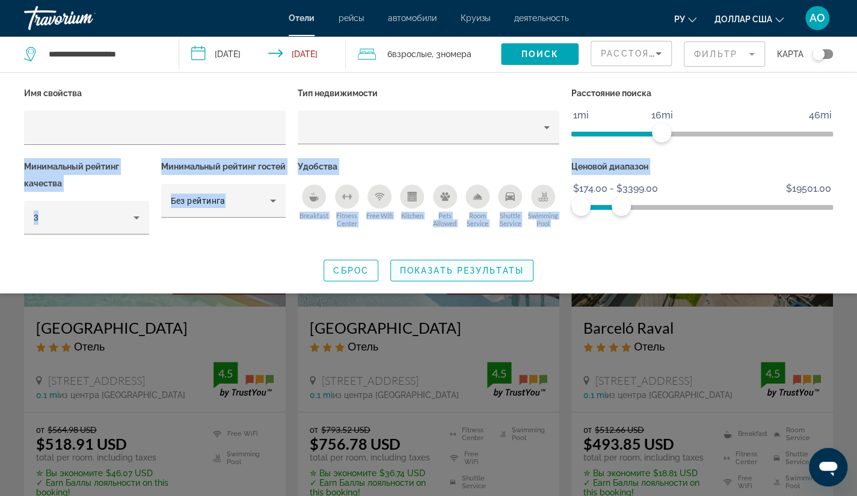
drag, startPoint x: 624, startPoint y: 117, endPoint x: 460, endPoint y: 266, distance: 221.2
click at [460, 266] on div "Имя свойства Тип недвижимости Расстояние поиска 1mi 46mi 16mi Минимальный рейти…" at bounding box center [428, 183] width 857 height 197
click at [460, 266] on span "Показать результаты" at bounding box center [462, 271] width 124 height 10
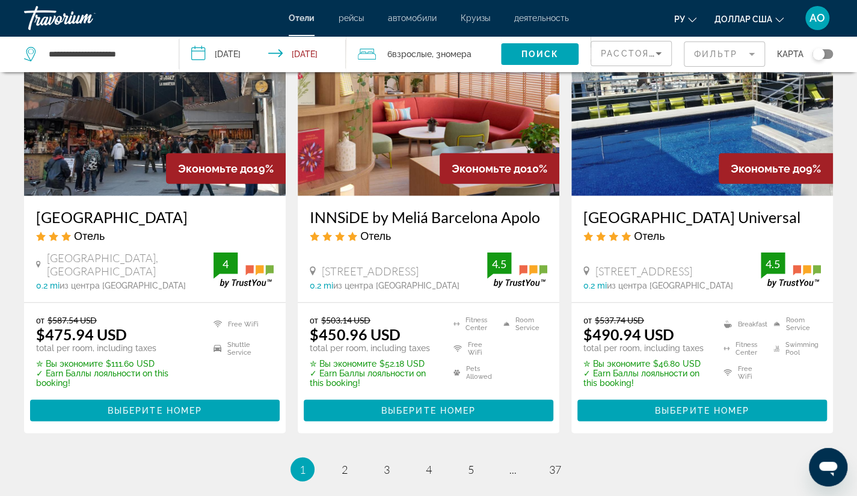
scroll to position [1519, 0]
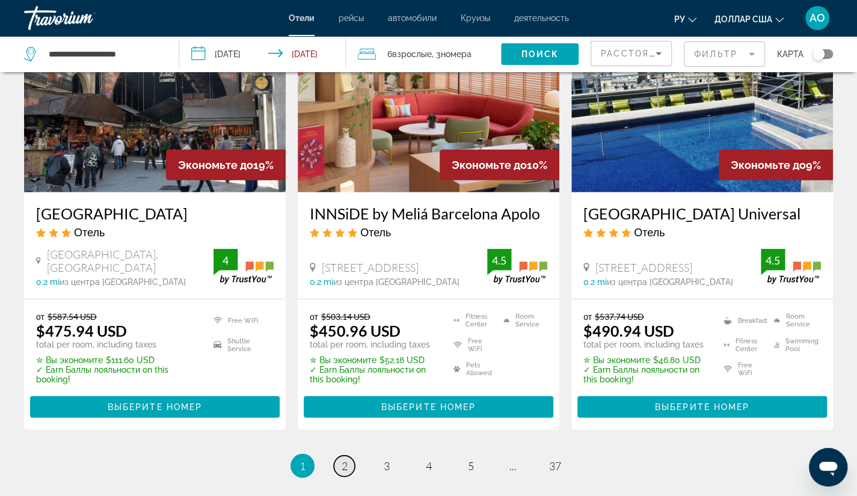
click at [345, 459] on span "2" at bounding box center [344, 465] width 6 height 13
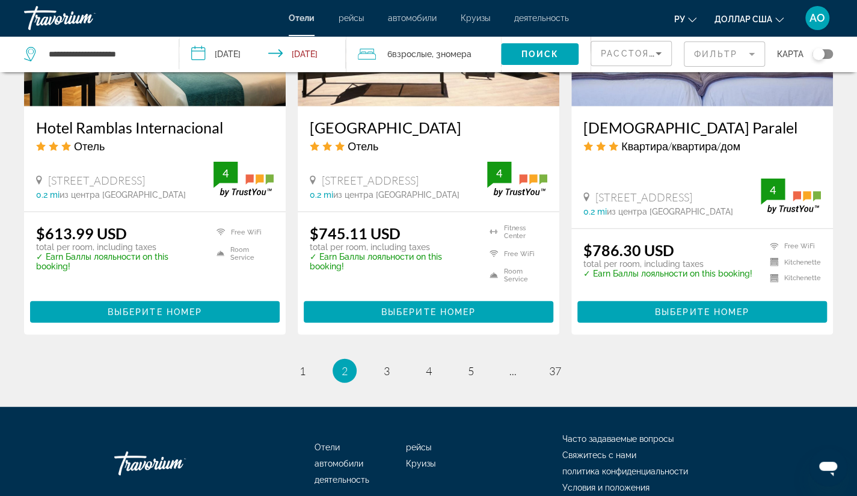
scroll to position [1553, 0]
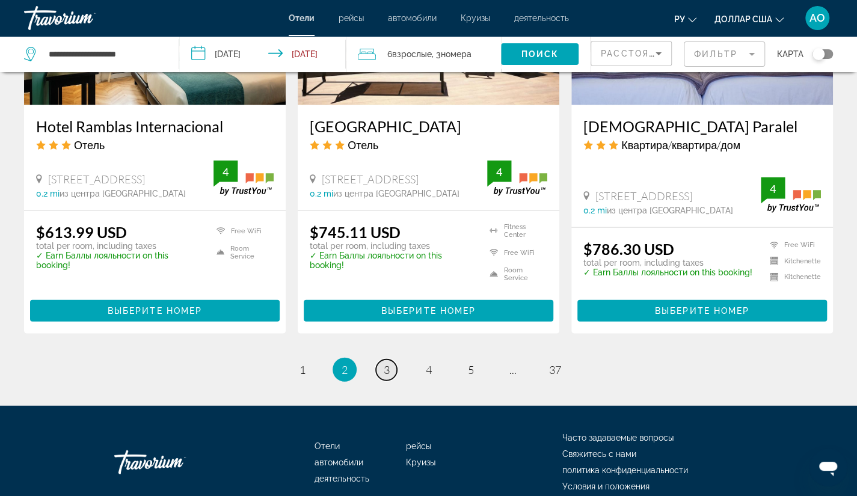
click at [388, 373] on span "3" at bounding box center [386, 369] width 6 height 13
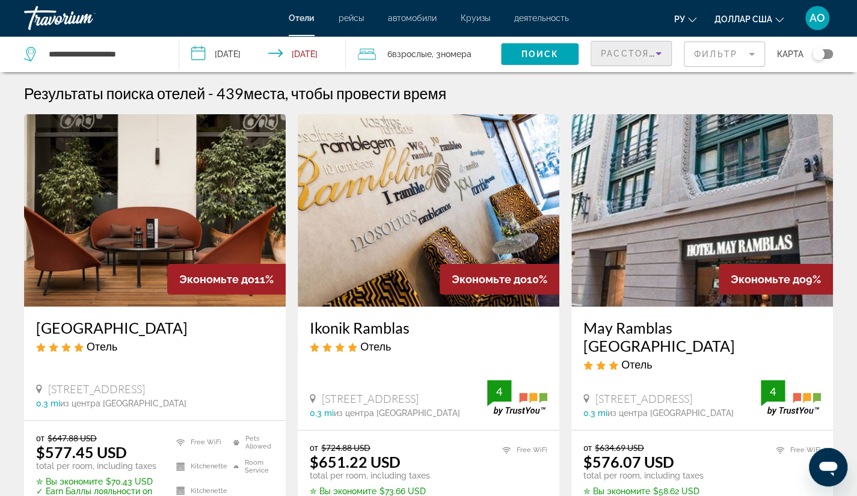
click at [652, 56] on icon "Sort by" at bounding box center [658, 53] width 14 height 14
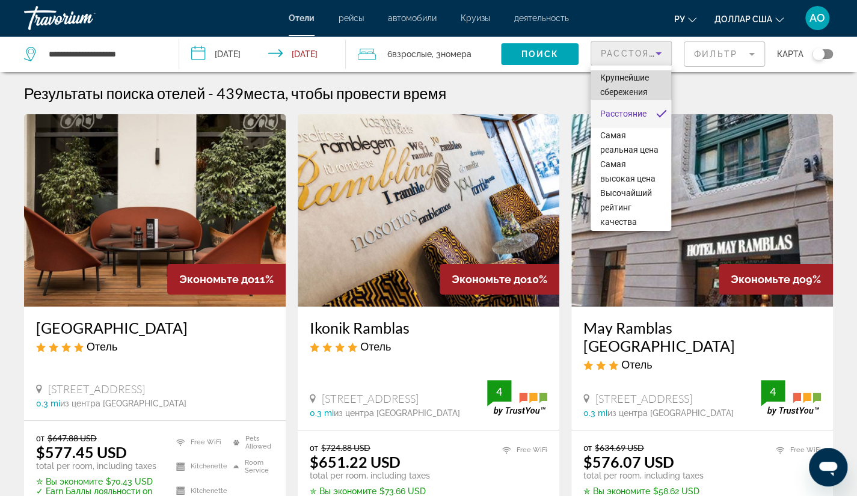
click at [634, 86] on font "Крупнейшие сбережения" at bounding box center [624, 85] width 49 height 24
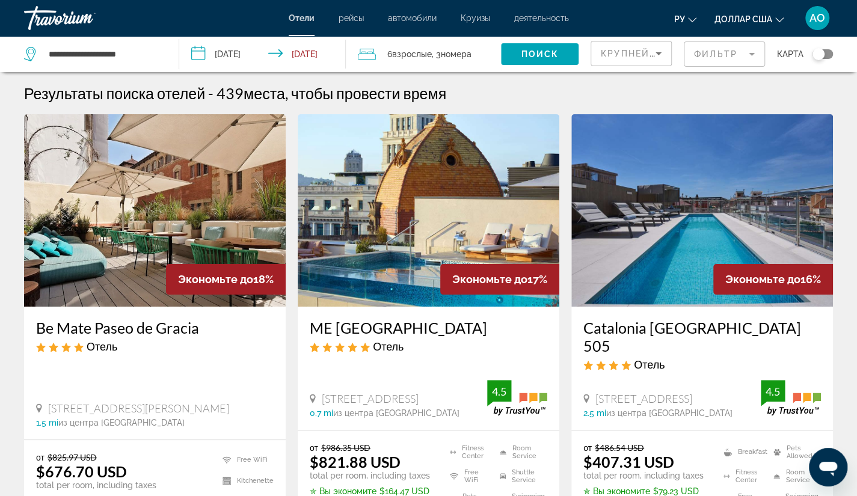
click at [634, 86] on div "Результаты поиска отелей - 439 места, чтобы провести время" at bounding box center [428, 93] width 808 height 18
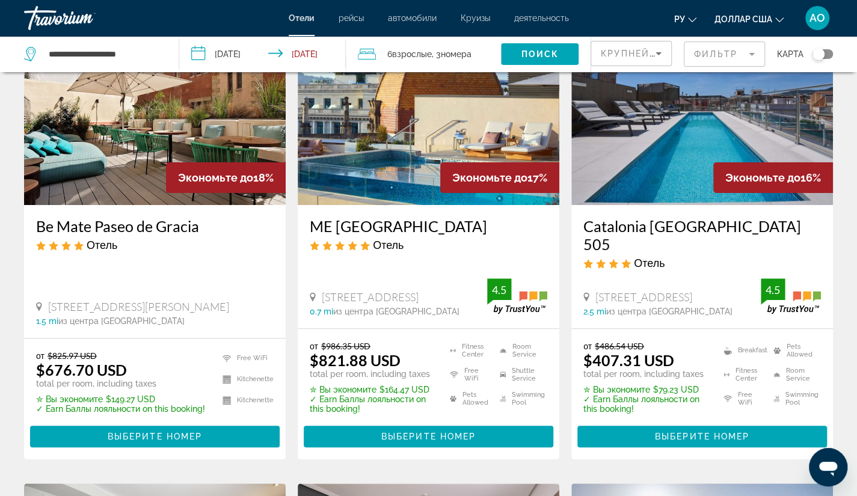
scroll to position [120, 0]
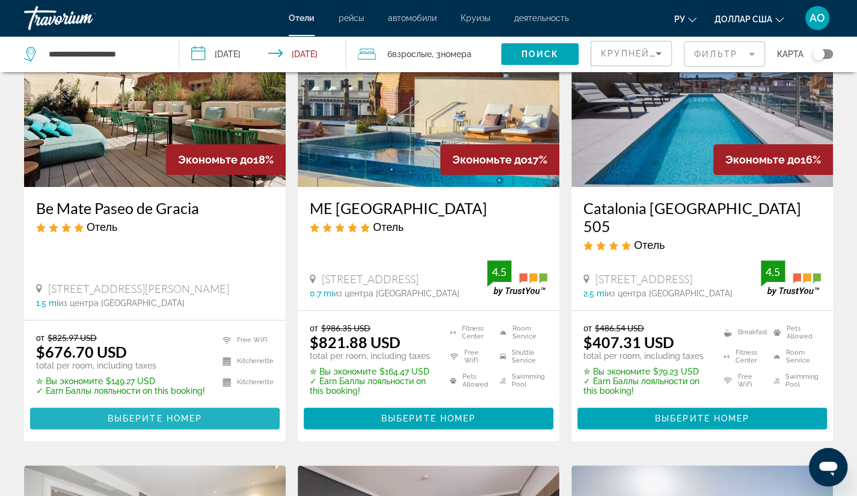
click at [128, 414] on span "Выберите номер" at bounding box center [155, 419] width 94 height 10
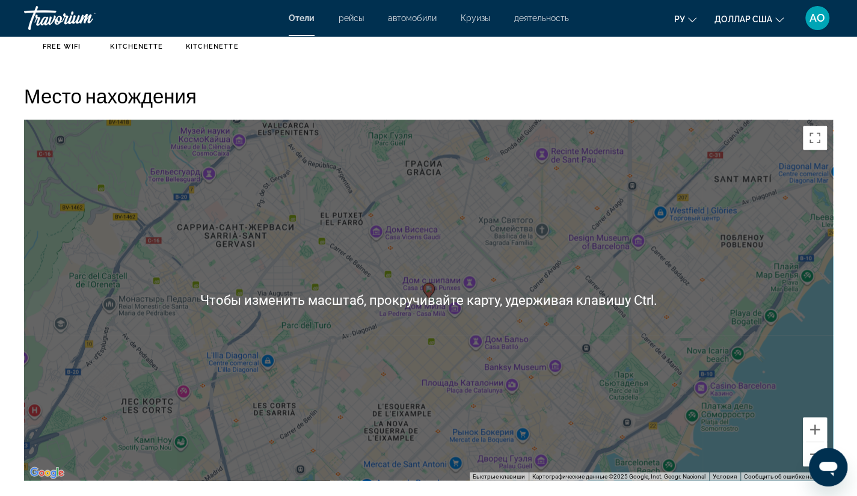
scroll to position [1080, 0]
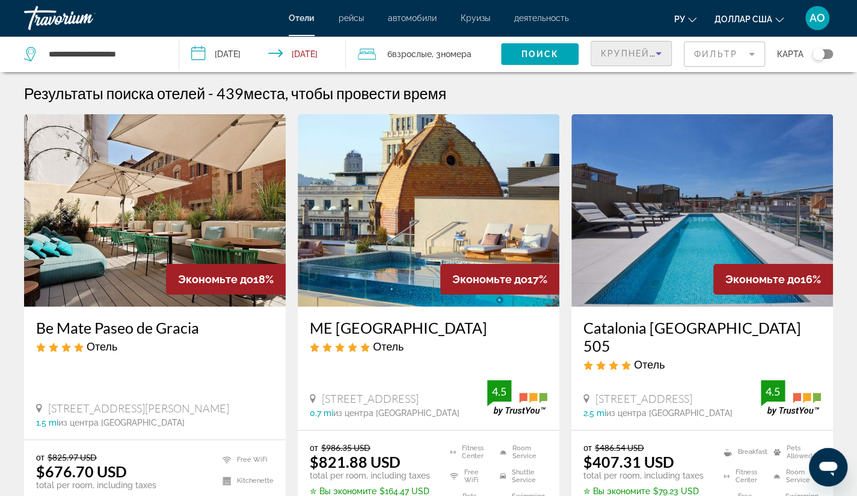
click at [608, 54] on span "Крупнейшие сбережения" at bounding box center [673, 54] width 146 height 10
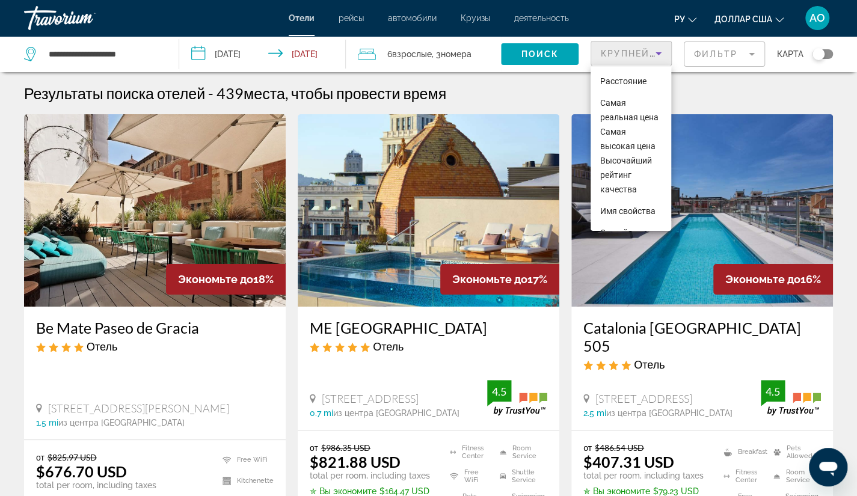
scroll to position [22, 0]
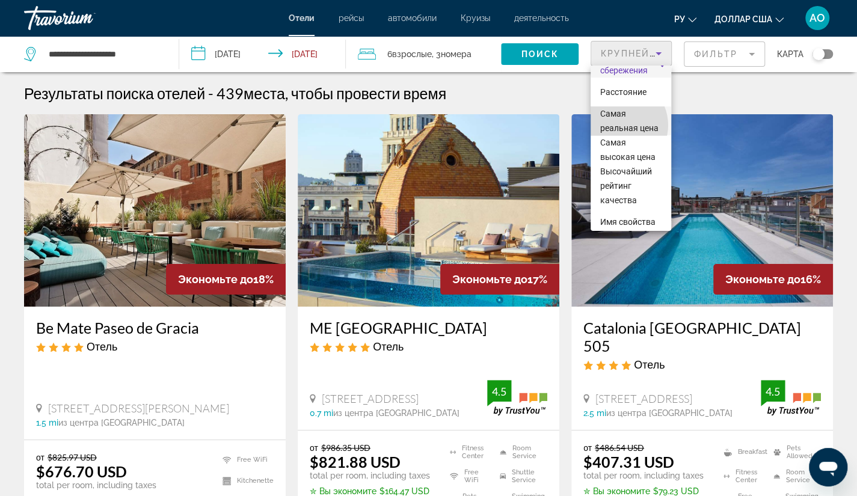
click at [618, 124] on font "Самая реальная цена" at bounding box center [629, 121] width 58 height 24
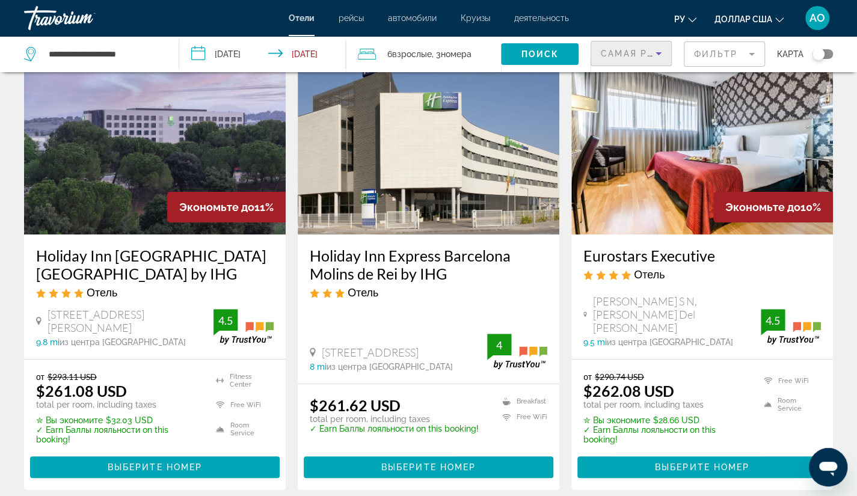
scroll to position [93, 0]
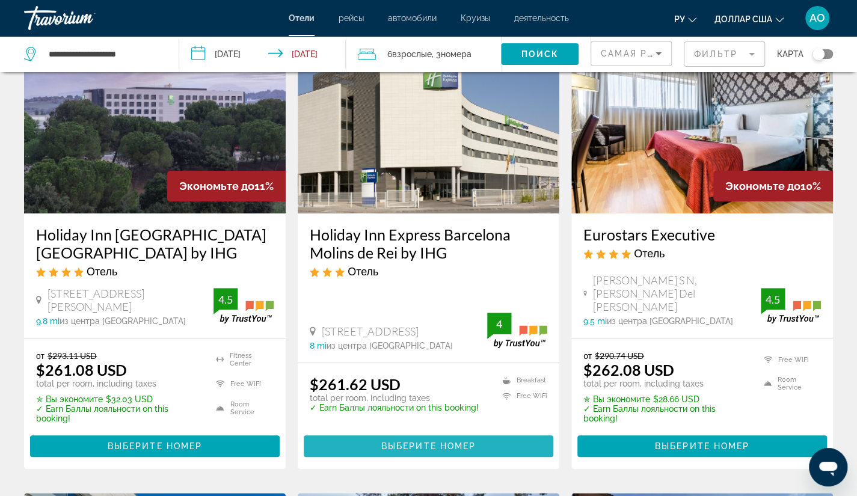
click at [397, 442] on span "Выберите номер" at bounding box center [428, 446] width 94 height 10
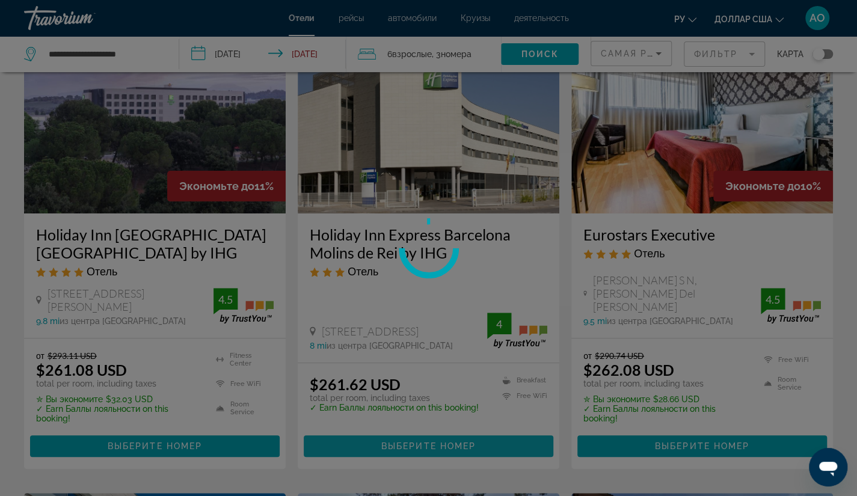
click at [397, 442] on div at bounding box center [428, 248] width 857 height 496
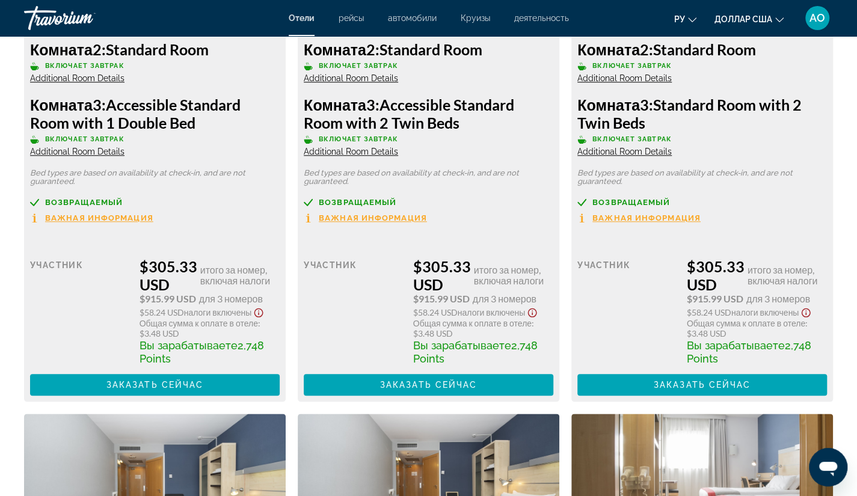
scroll to position [3123, 0]
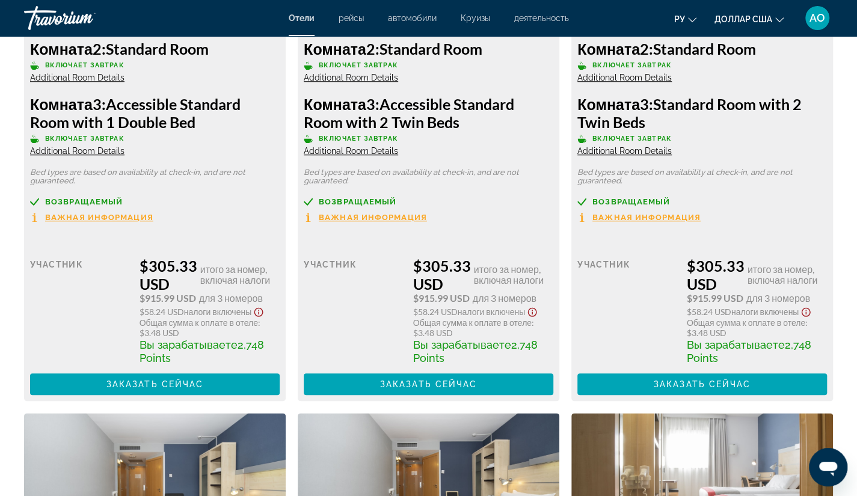
click at [352, 219] on span "Важная информация" at bounding box center [373, 217] width 108 height 8
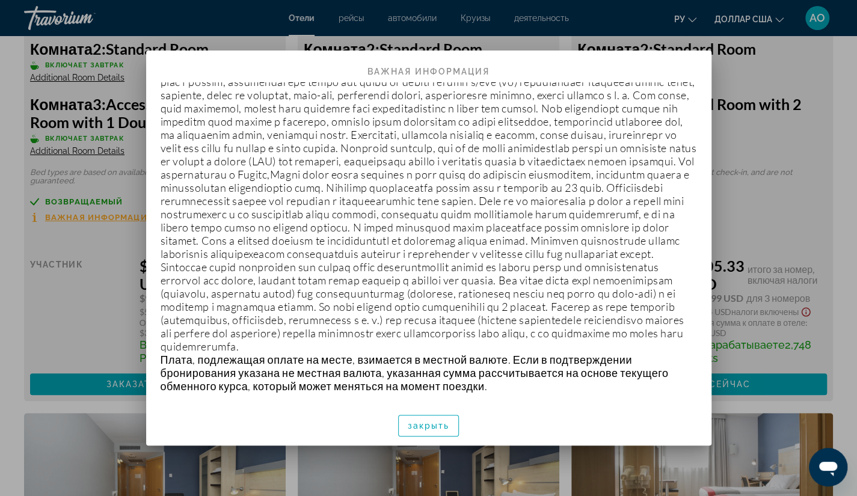
scroll to position [429, 0]
click at [101, 301] on div at bounding box center [428, 248] width 857 height 496
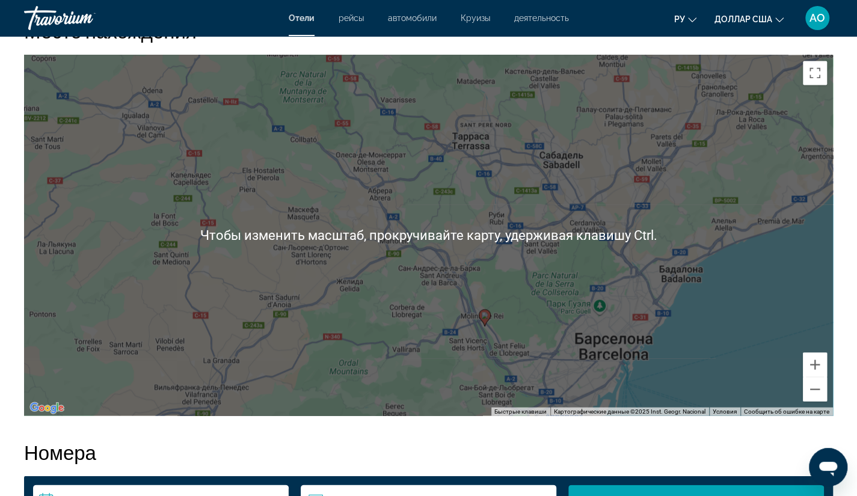
scroll to position [1154, 0]
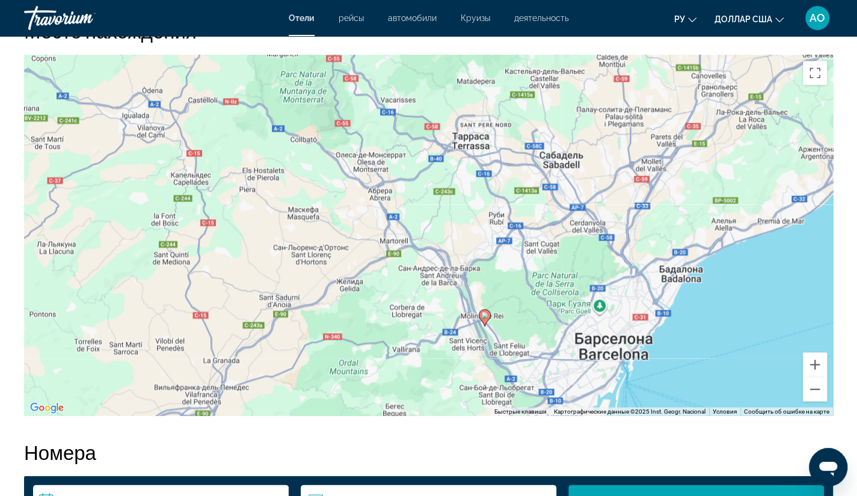
click at [320, 375] on div "Чтобы активировать перетаскивание с помощью клавиатуры, нажмите Alt + Ввод. Пос…" at bounding box center [428, 235] width 808 height 361
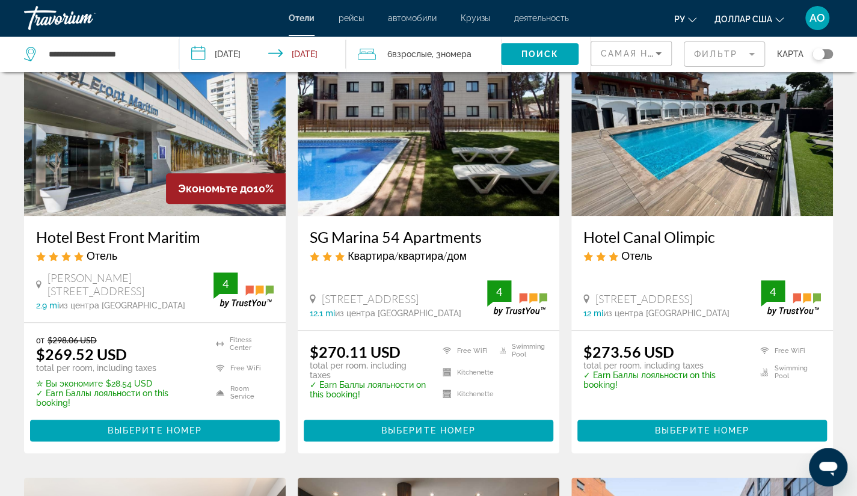
scroll to position [564, 0]
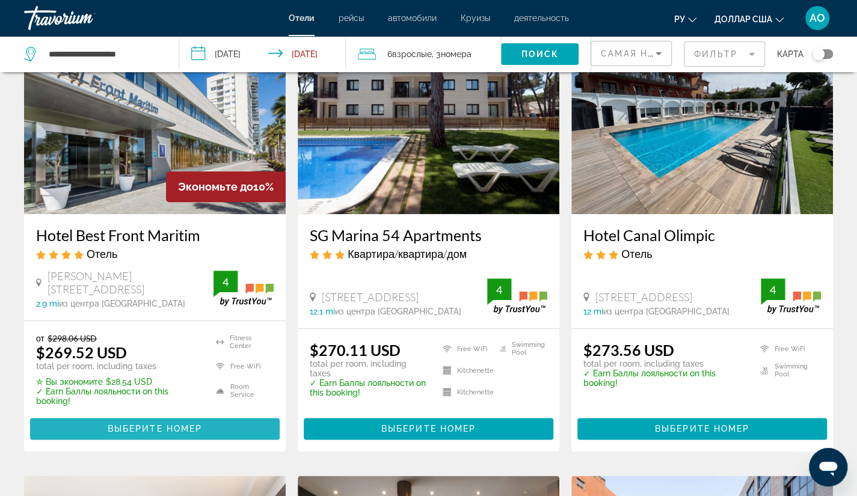
click at [162, 429] on span "Выберите номер" at bounding box center [155, 429] width 94 height 10
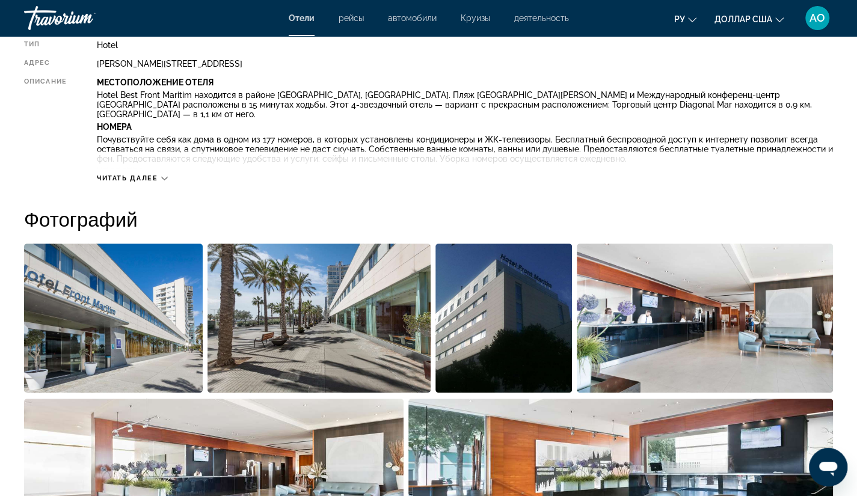
scroll to position [453, 0]
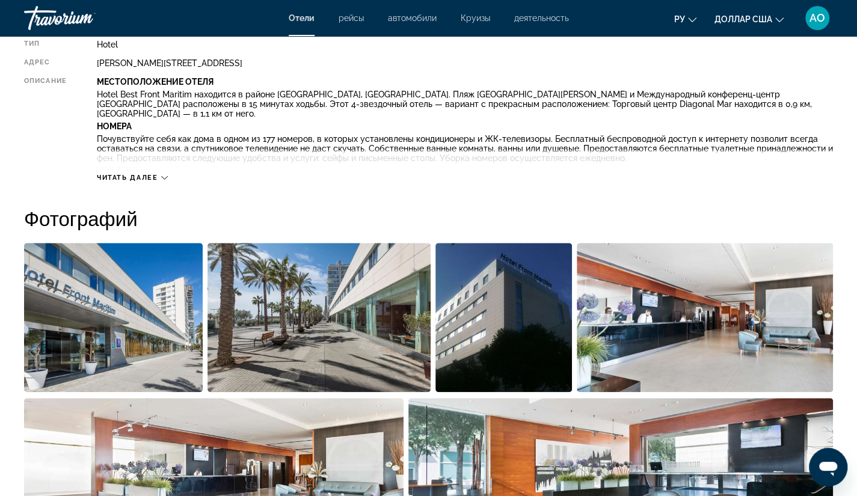
click at [164, 177] on icon "Основное содержание" at bounding box center [164, 177] width 7 height 7
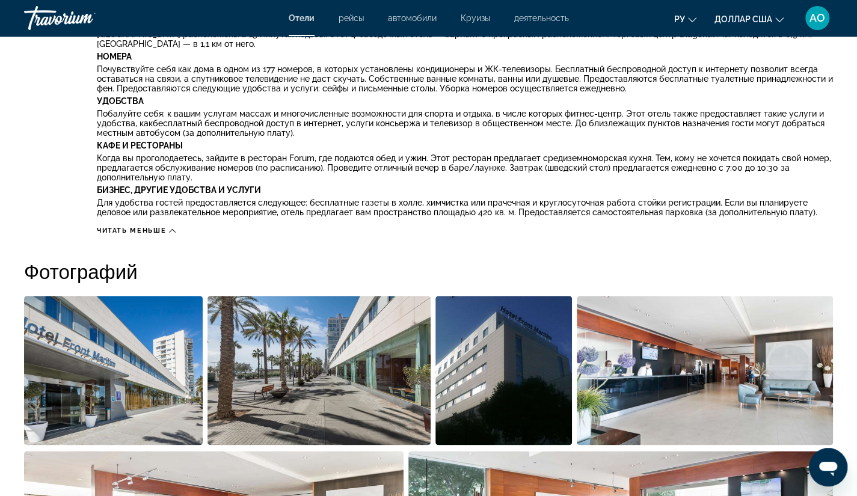
scroll to position [524, 0]
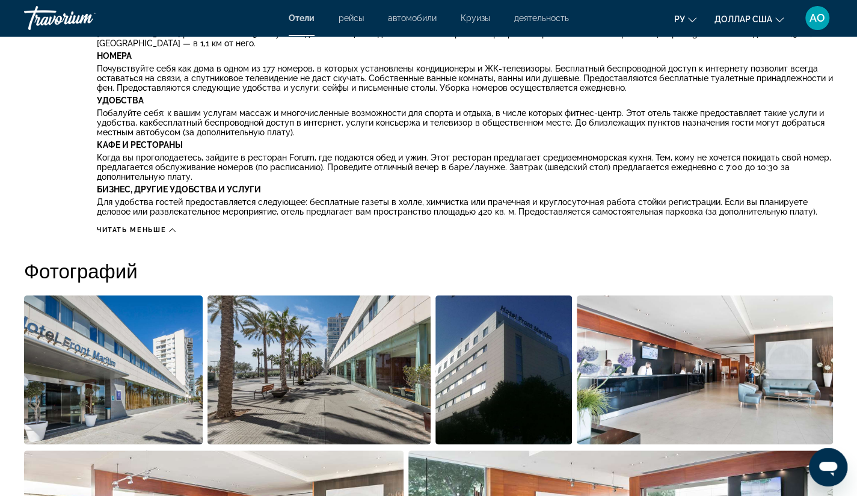
click at [298, 290] on div "Фотографий" at bounding box center [428, 431] width 808 height 346
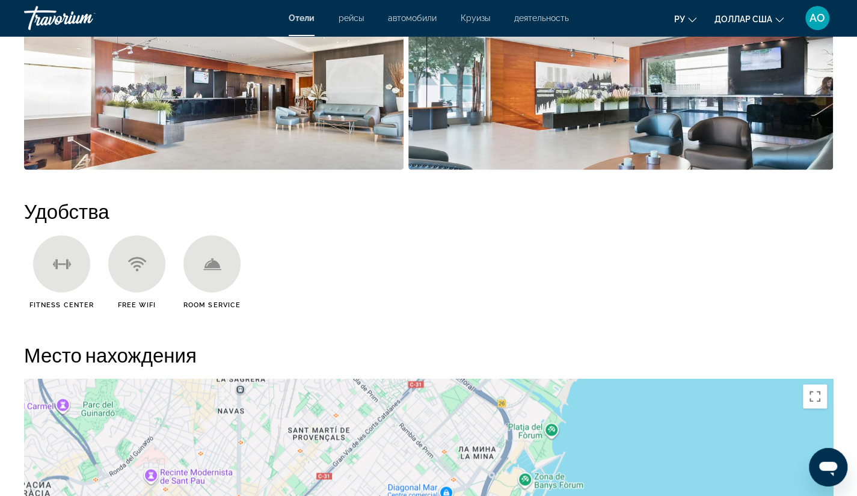
scroll to position [954, 0]
click at [298, 290] on ul "Fitness Center Free WiFi Room Service" at bounding box center [428, 275] width 808 height 83
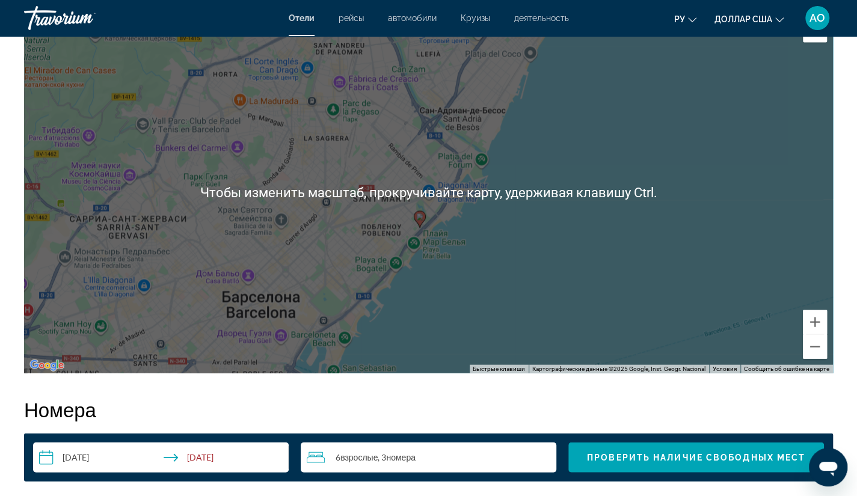
scroll to position [1318, 0]
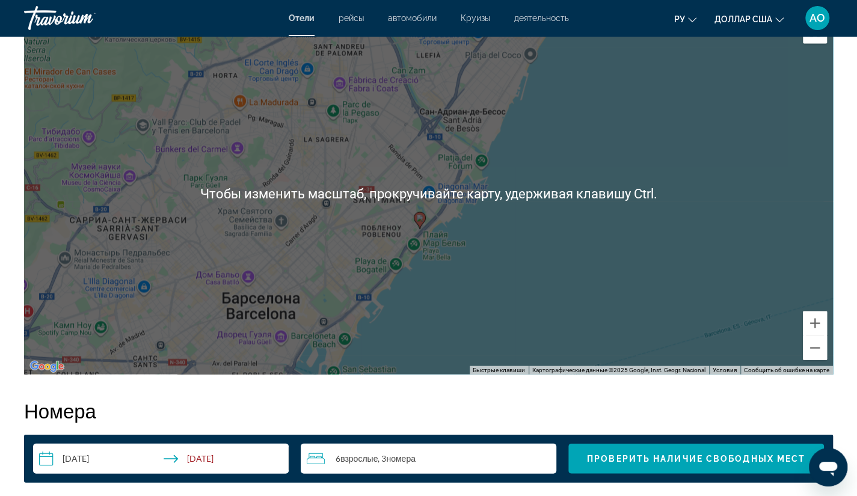
click at [411, 292] on div "Чтобы активировать перетаскивание с помощью клавиатуры, нажмите Alt + Ввод. Пос…" at bounding box center [428, 194] width 808 height 361
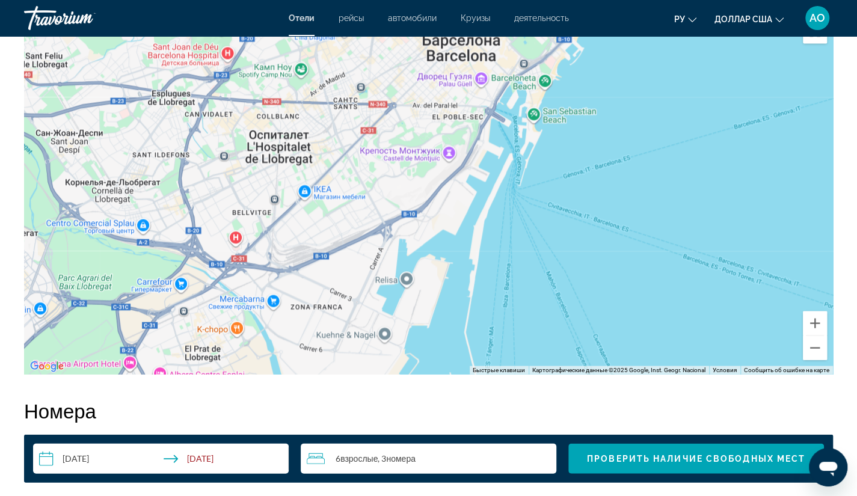
drag, startPoint x: 422, startPoint y: 272, endPoint x: 617, endPoint y: 25, distance: 314.6
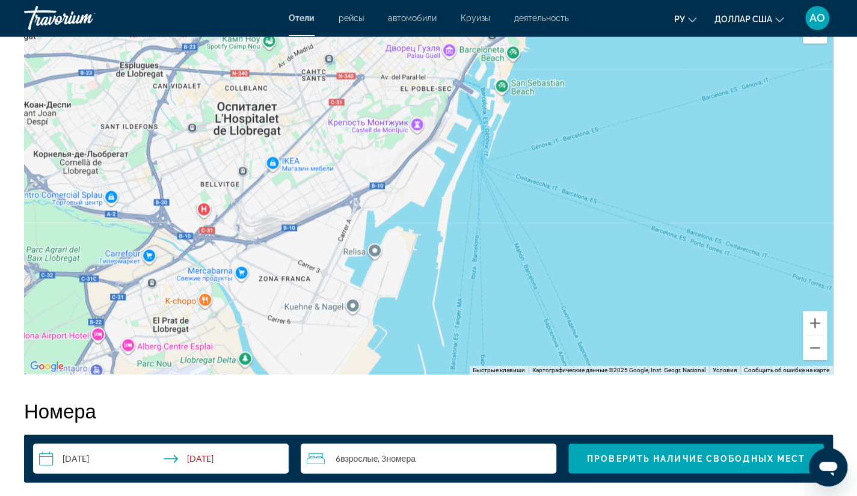
drag, startPoint x: 415, startPoint y: 264, endPoint x: 353, endPoint y: 267, distance: 61.4
click at [353, 267] on div "Чтобы активировать перетаскивание с помощью клавиатуры, нажмите Alt + Ввод. Пос…" at bounding box center [428, 194] width 808 height 361
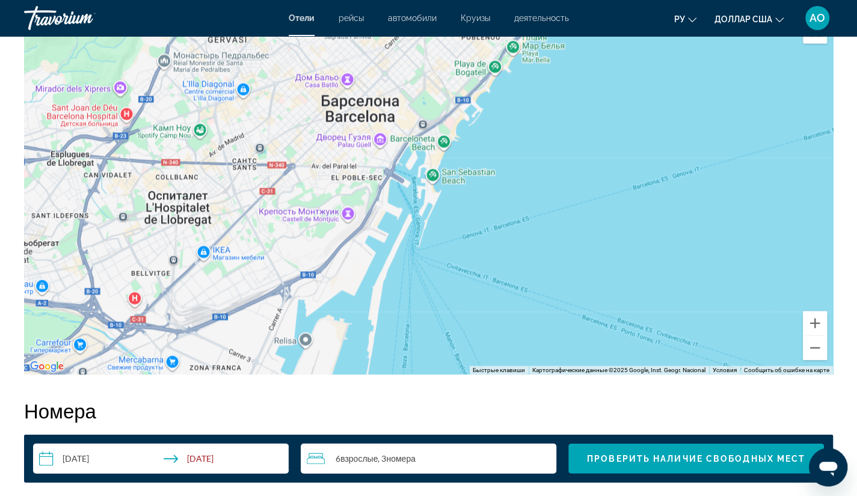
drag, startPoint x: 576, startPoint y: 76, endPoint x: 533, endPoint y: 150, distance: 85.5
click at [533, 150] on div "Чтобы активировать перетаскивание с помощью клавиатуры, нажмите Alt + Ввод. Пос…" at bounding box center [428, 194] width 808 height 361
click at [517, 170] on div "Чтобы активировать перетаскивание с помощью клавиатуры, нажмите Alt + Ввод. Пос…" at bounding box center [428, 194] width 808 height 361
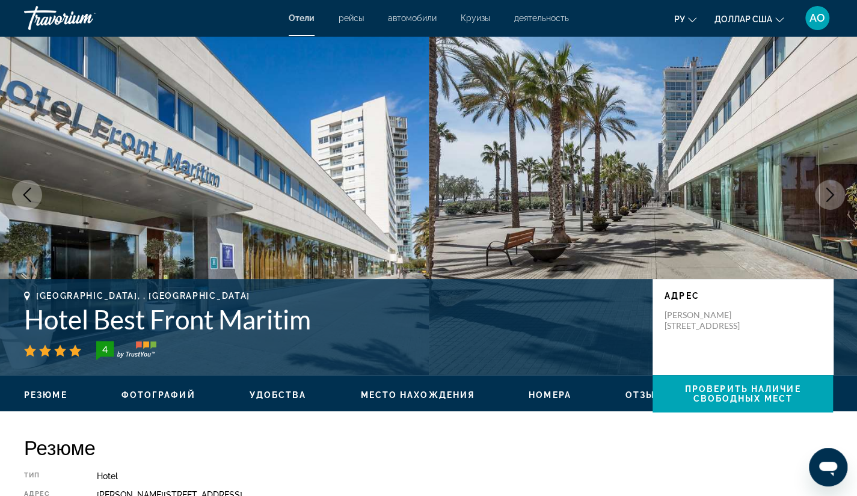
scroll to position [0, 0]
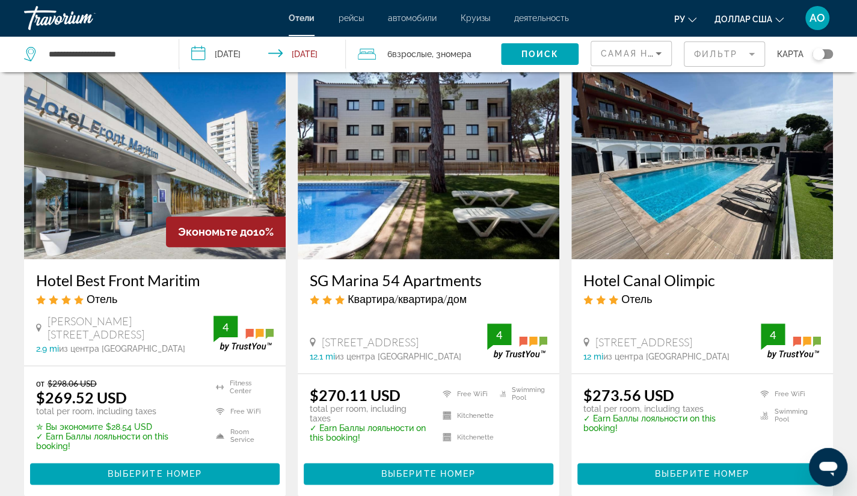
scroll to position [524, 0]
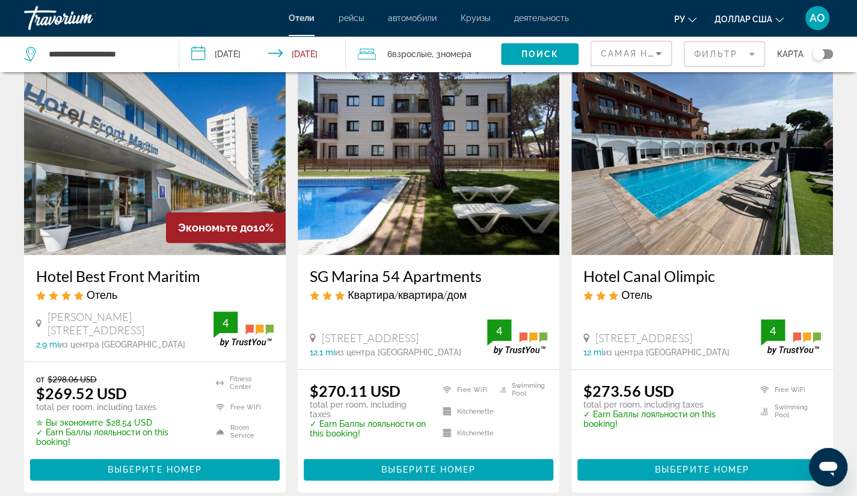
click at [167, 242] on div "Экономьте до 10%" at bounding box center [226, 227] width 120 height 31
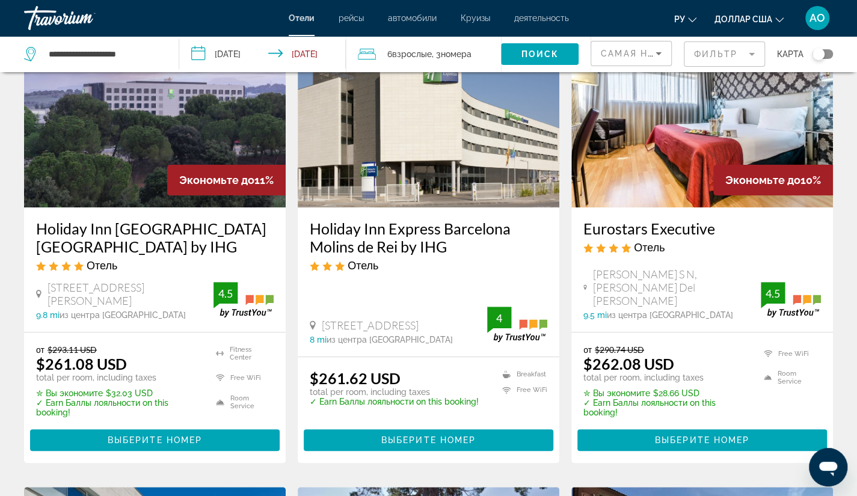
scroll to position [123, 0]
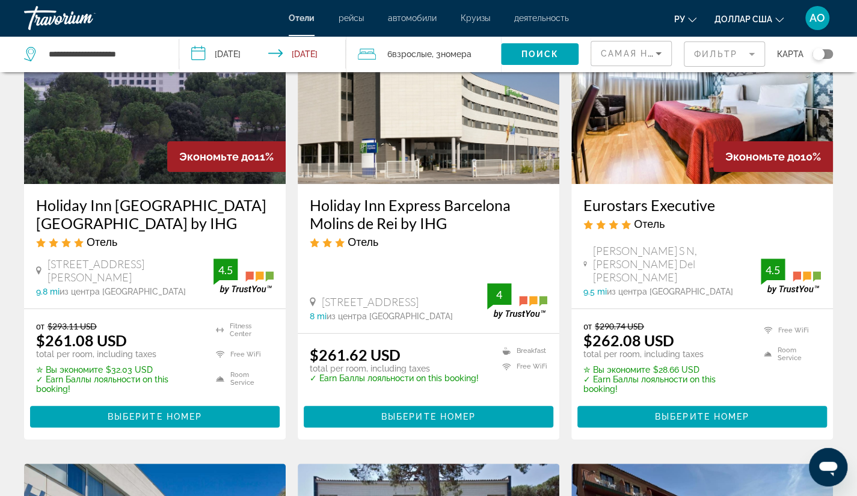
click at [167, 242] on div "Отель" at bounding box center [154, 241] width 237 height 13
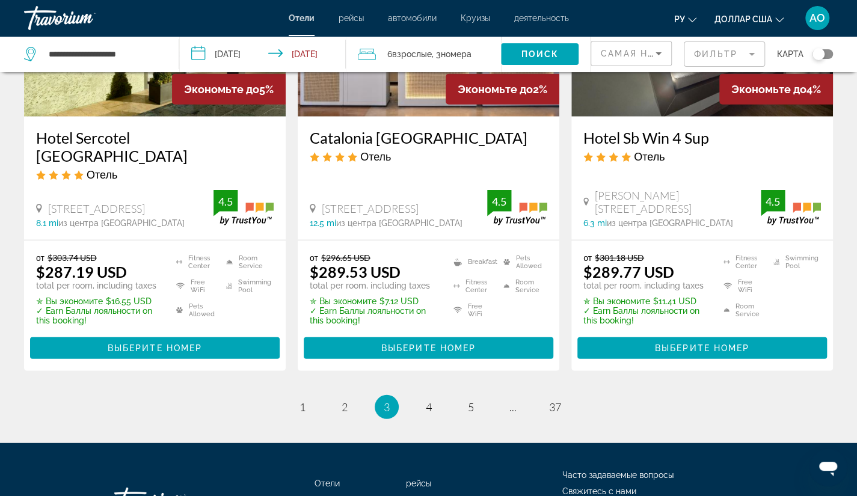
scroll to position [1622, 0]
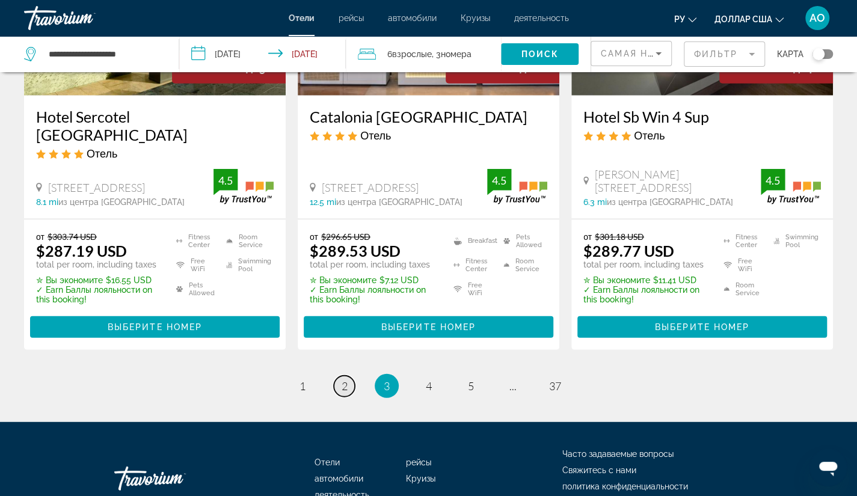
click at [341, 379] on span "2" at bounding box center [344, 385] width 6 height 13
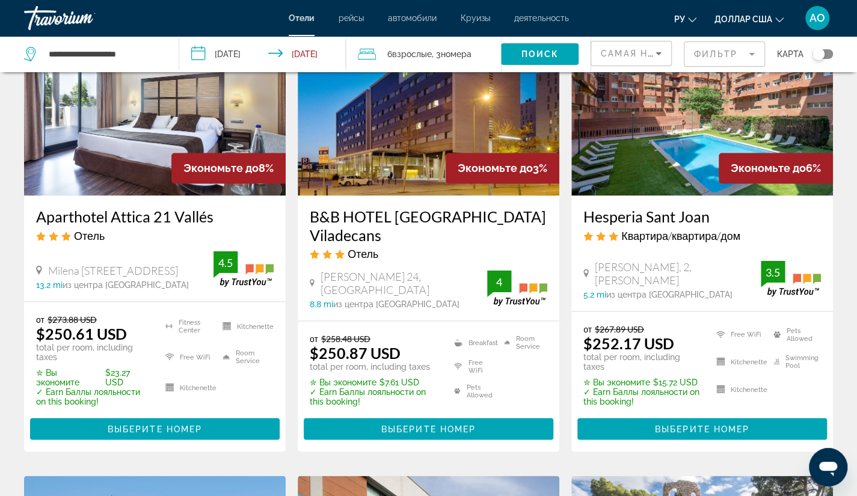
scroll to position [1056, 0]
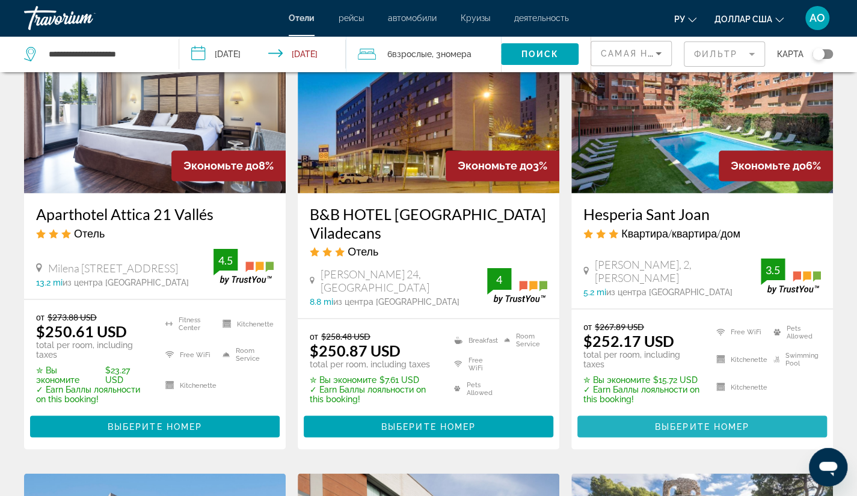
click at [680, 421] on span "Выберите номер" at bounding box center [702, 426] width 94 height 10
